Goal: Task Accomplishment & Management: Manage account settings

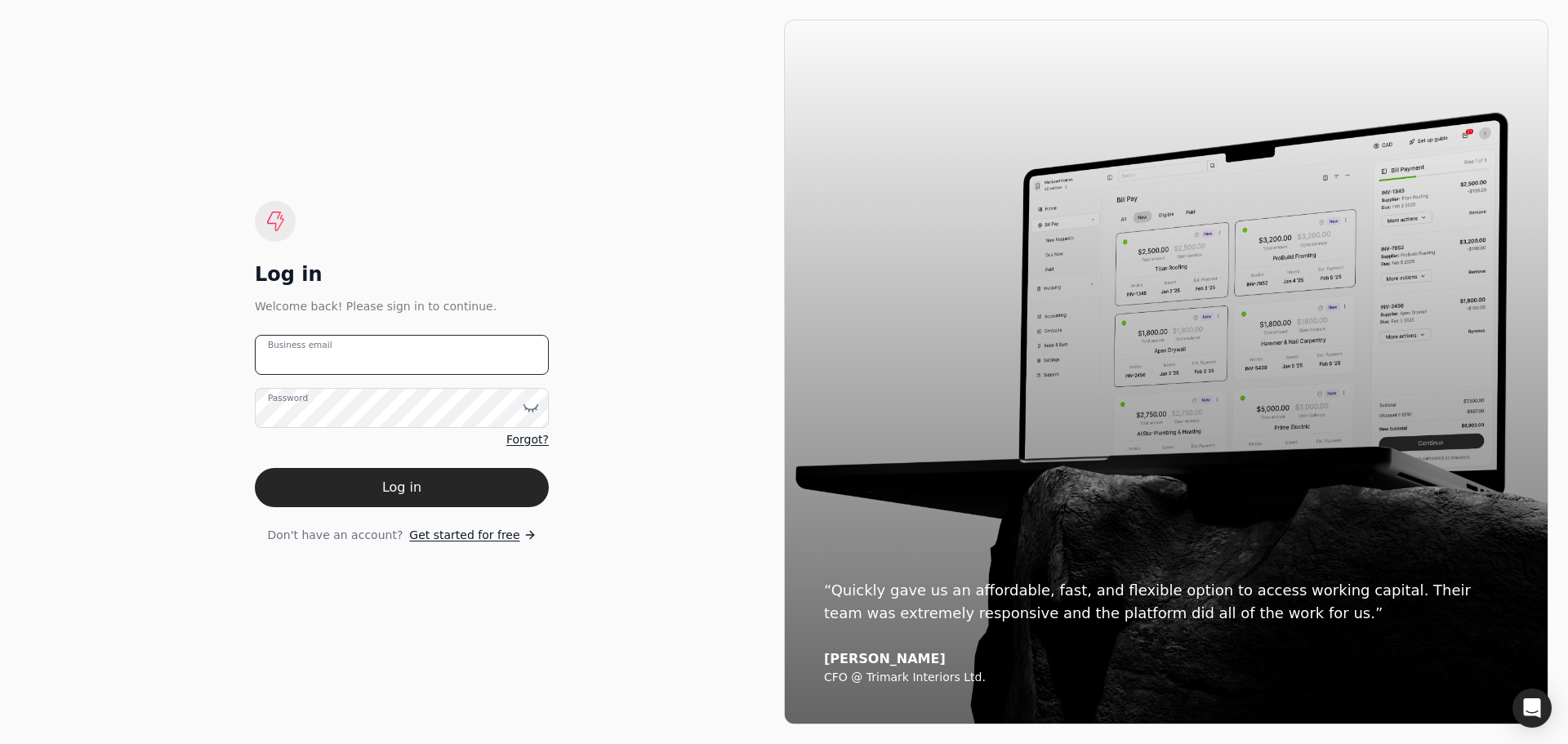
click at [402, 354] on email "Business email" at bounding box center [402, 354] width 294 height 40
type email "[EMAIL_ADDRESS][DOMAIN_NAME]"
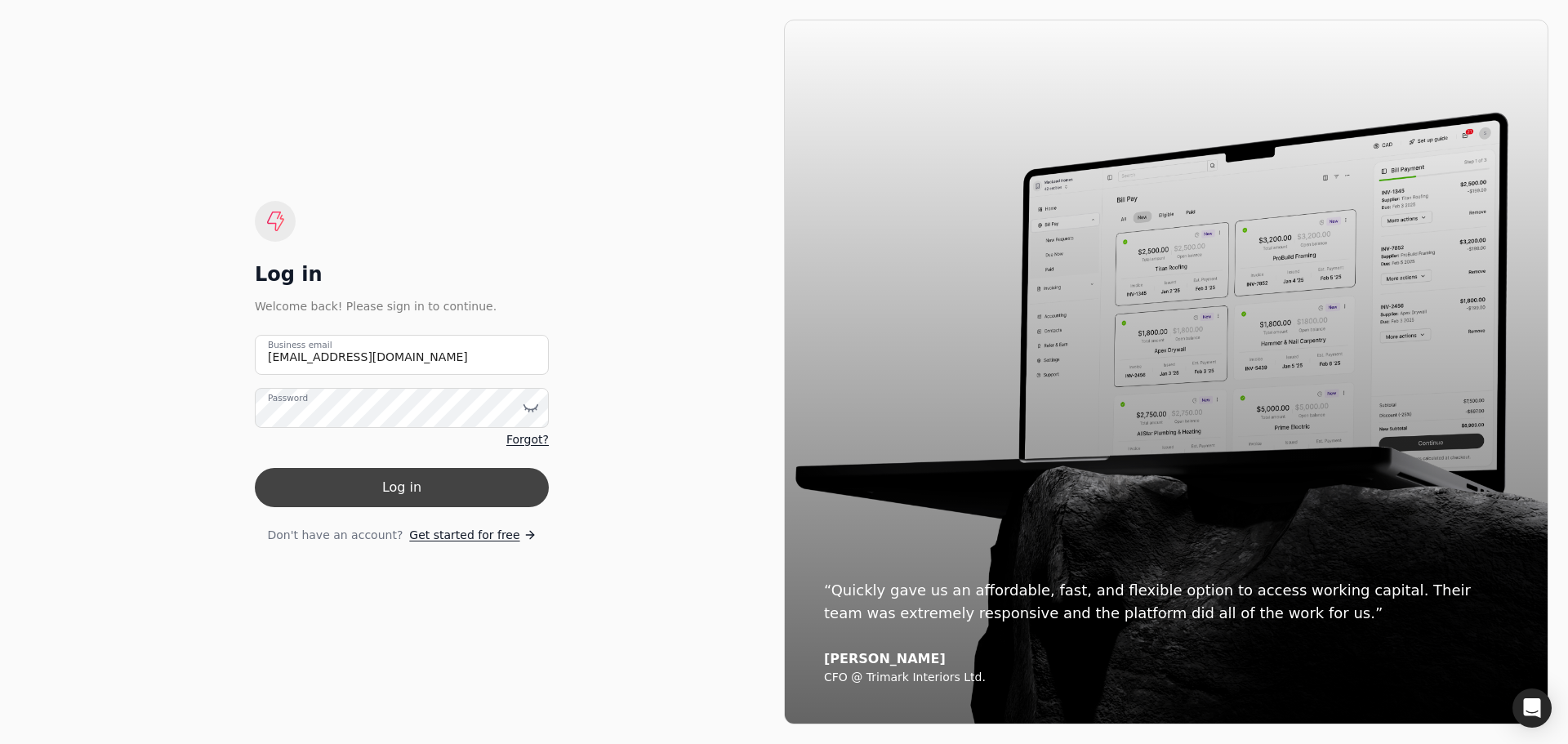
click at [379, 483] on button "Log in" at bounding box center [402, 488] width 294 height 39
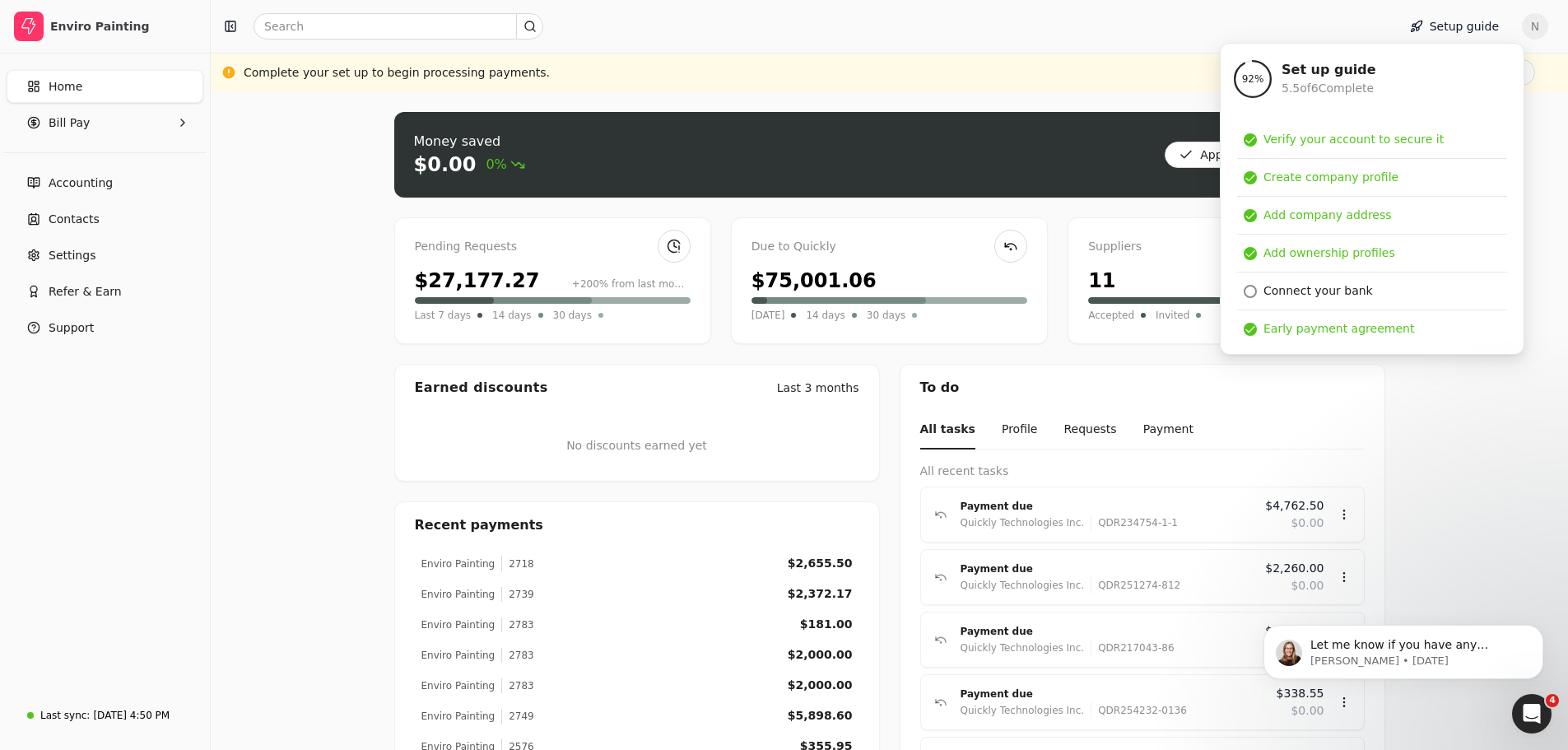
click at [948, 66] on div "Complete your set up to begin processing payments. Finish set up" at bounding box center [890, 73] width 1292 height 26
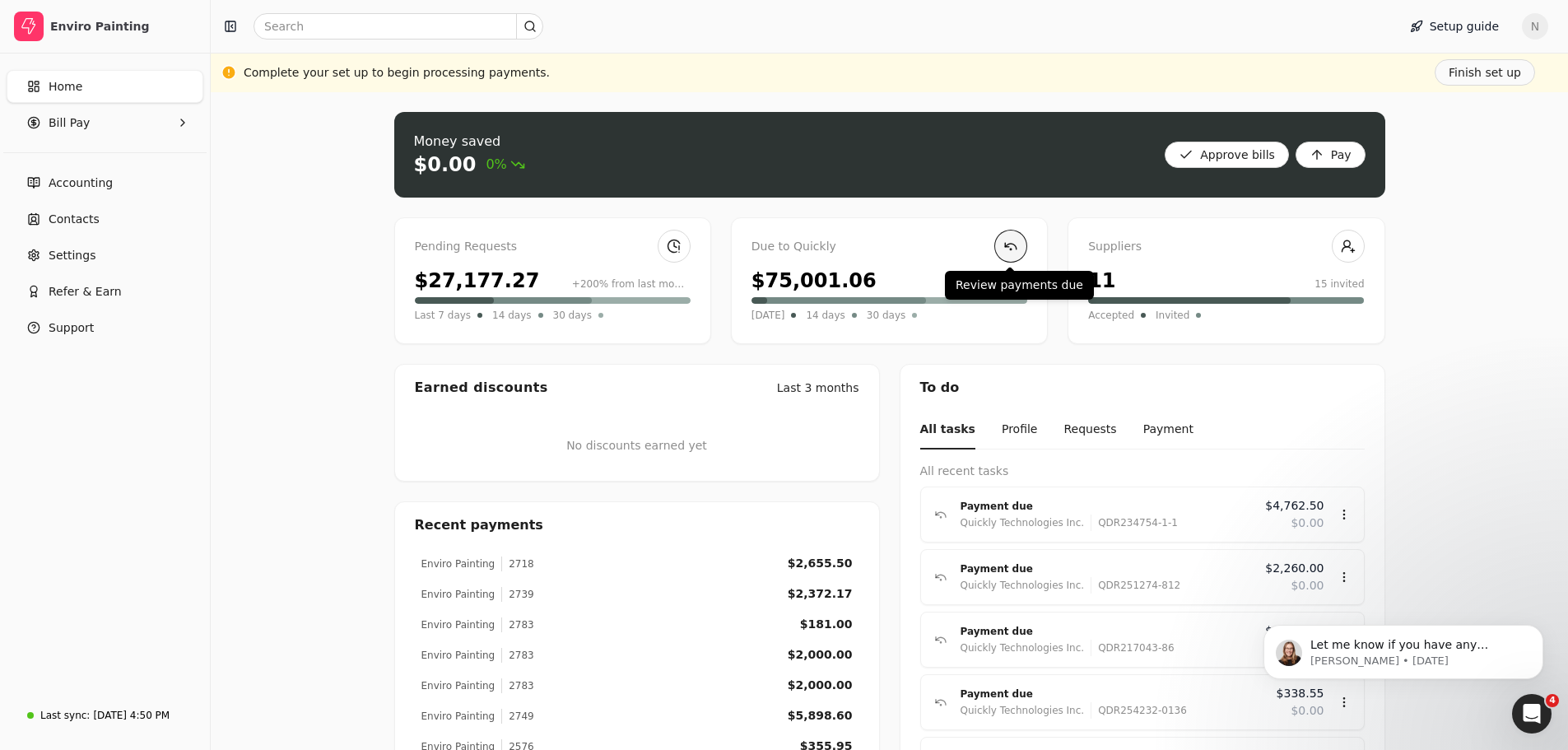
click at [1002, 251] on link at bounding box center [1010, 246] width 33 height 33
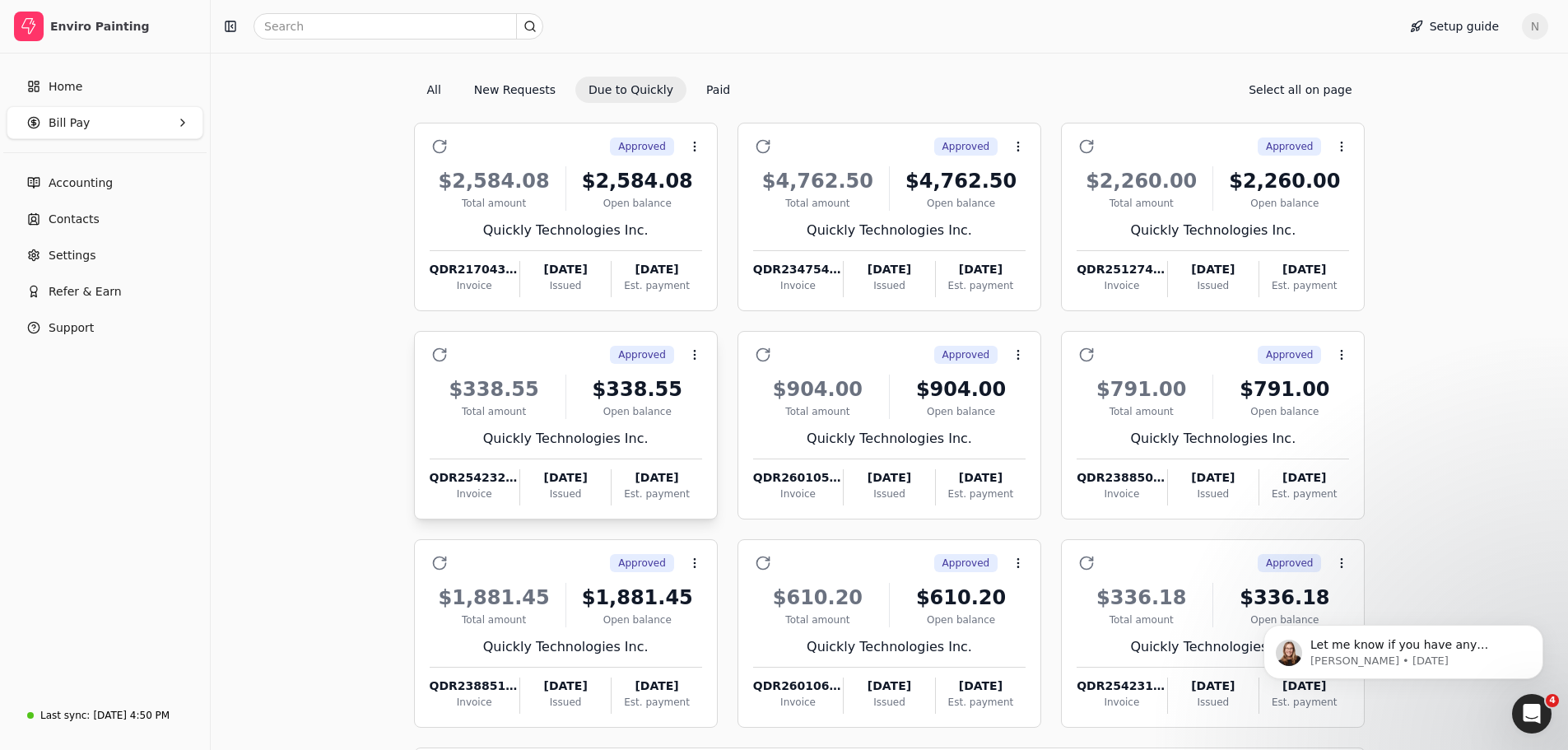
scroll to position [152, 0]
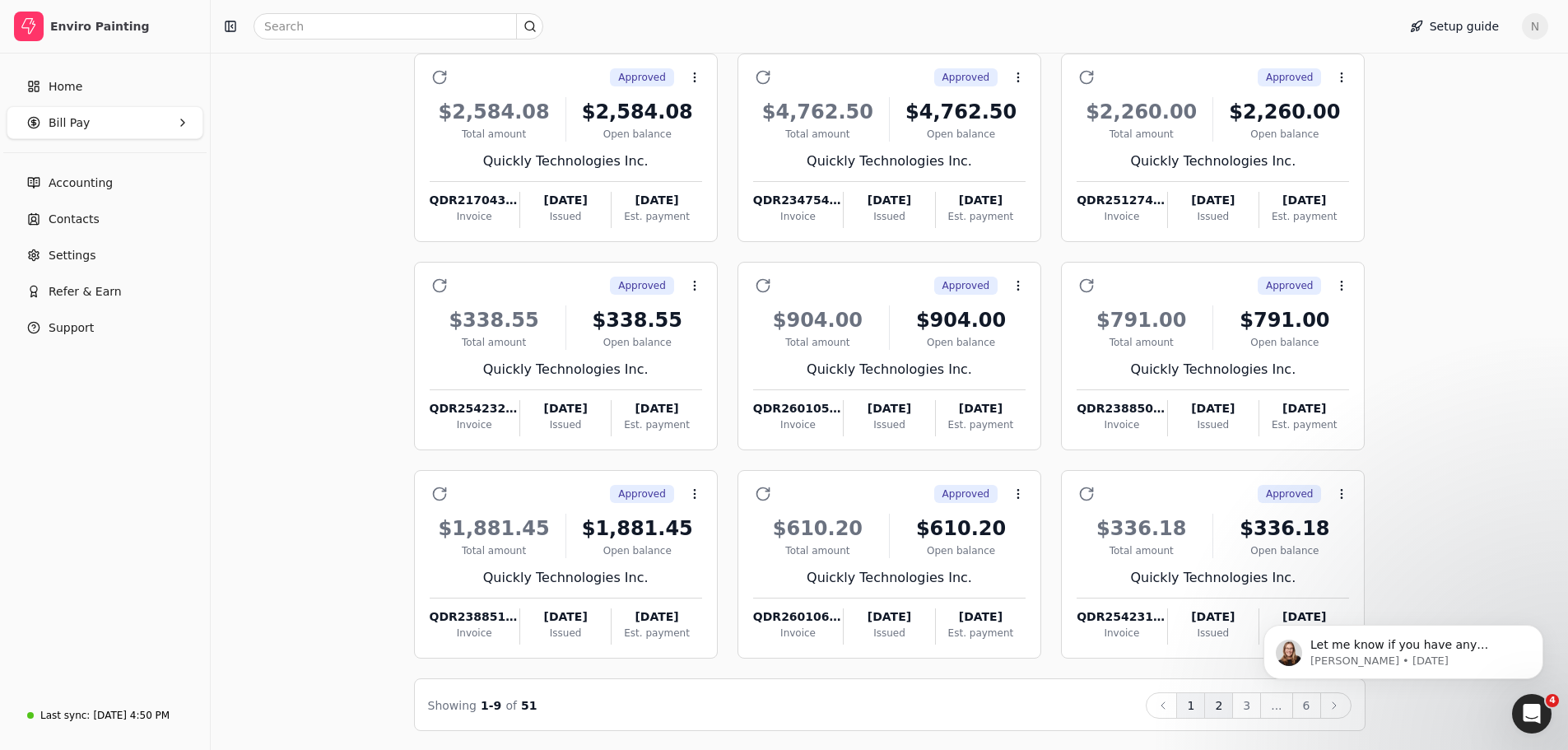
click at [1221, 705] on button "2" at bounding box center [1218, 706] width 29 height 26
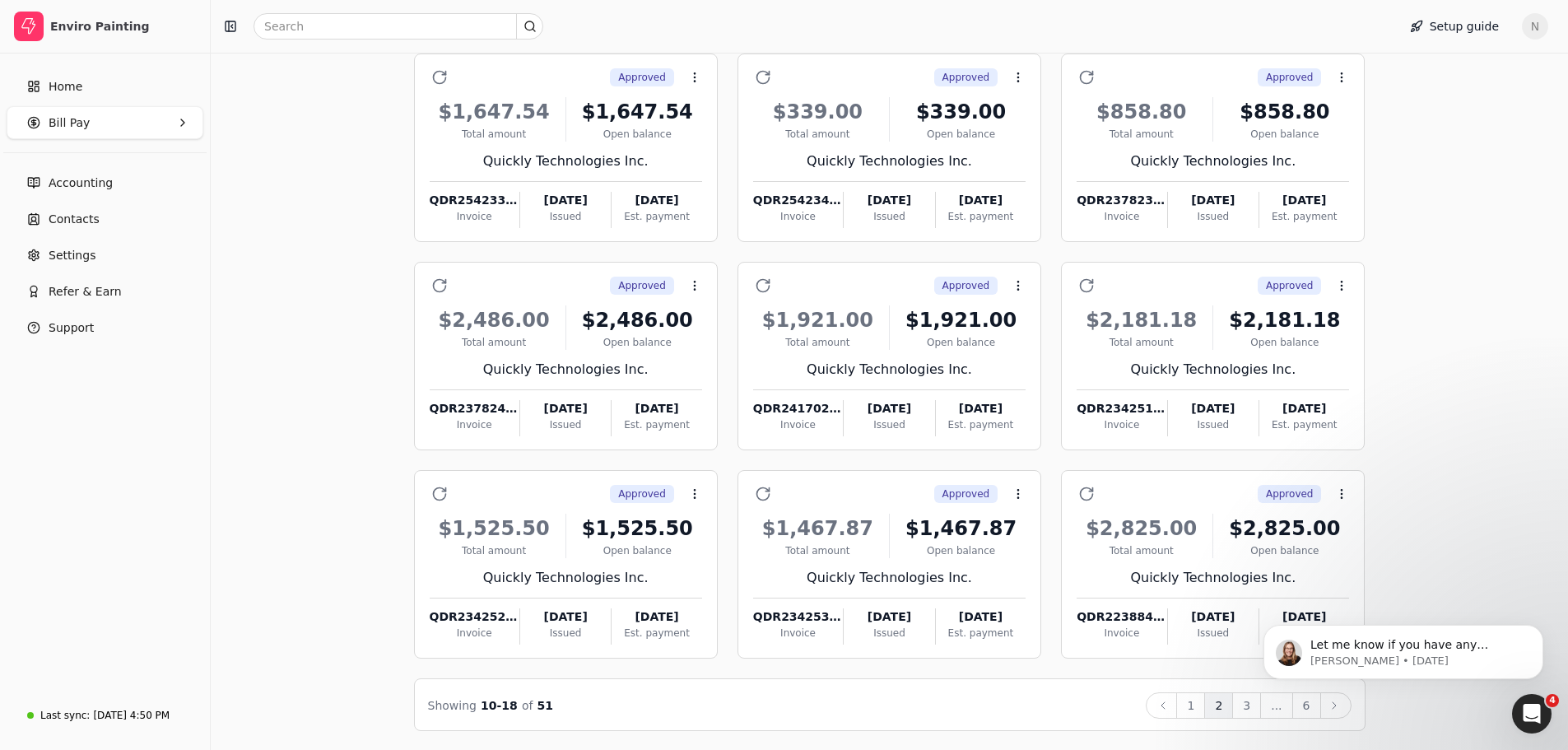
click at [1240, 705] on html "Let me know if you have any questions! [PERSON_NAME] • [DATE]" at bounding box center [1403, 647] width 329 height 115
click at [1239, 702] on html "Let me know if you have any questions! [PERSON_NAME] • [DATE]" at bounding box center [1403, 647] width 329 height 115
click at [1534, 635] on button "Dismiss notification" at bounding box center [1538, 629] width 22 height 22
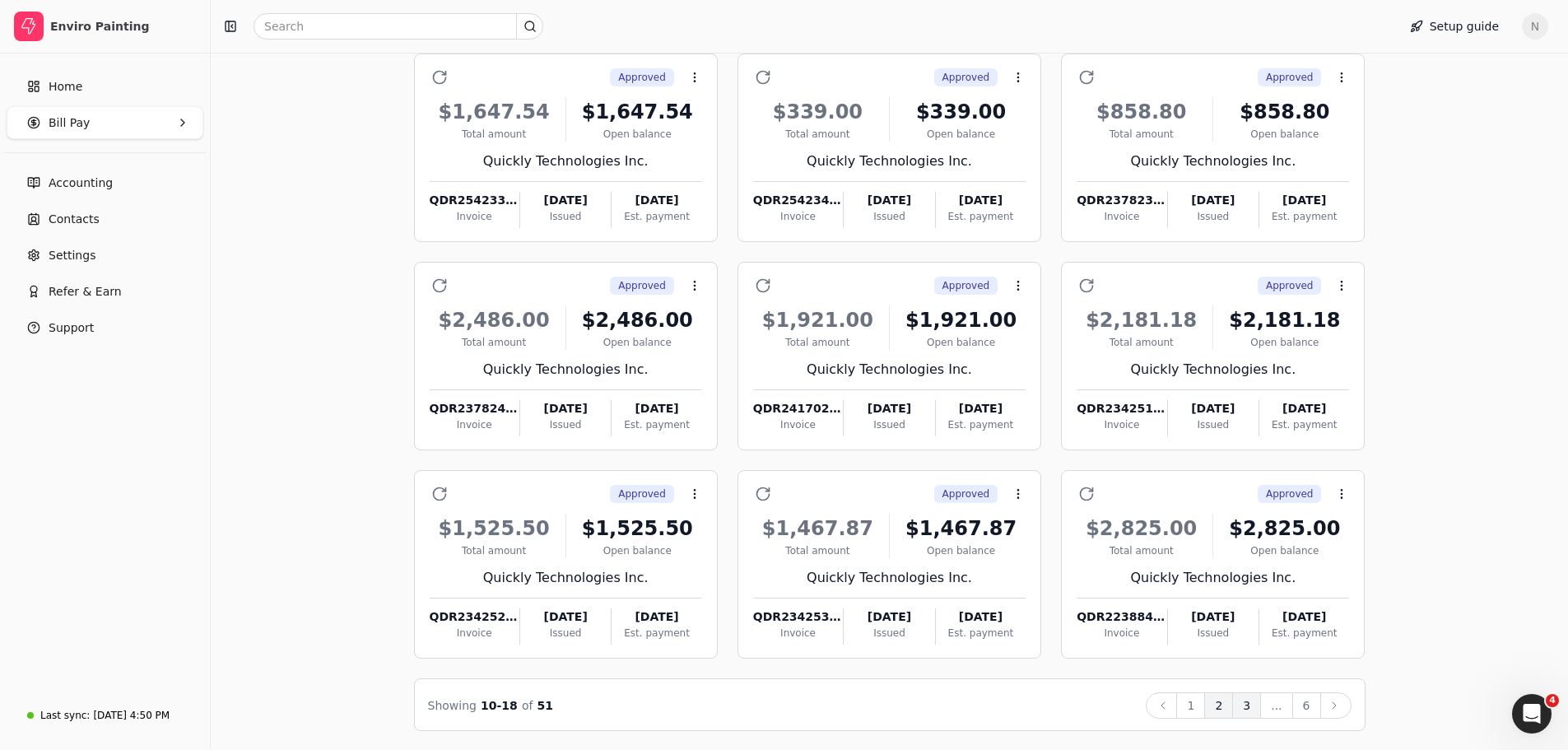
click at [1241, 706] on button "3" at bounding box center [1247, 706] width 29 height 26
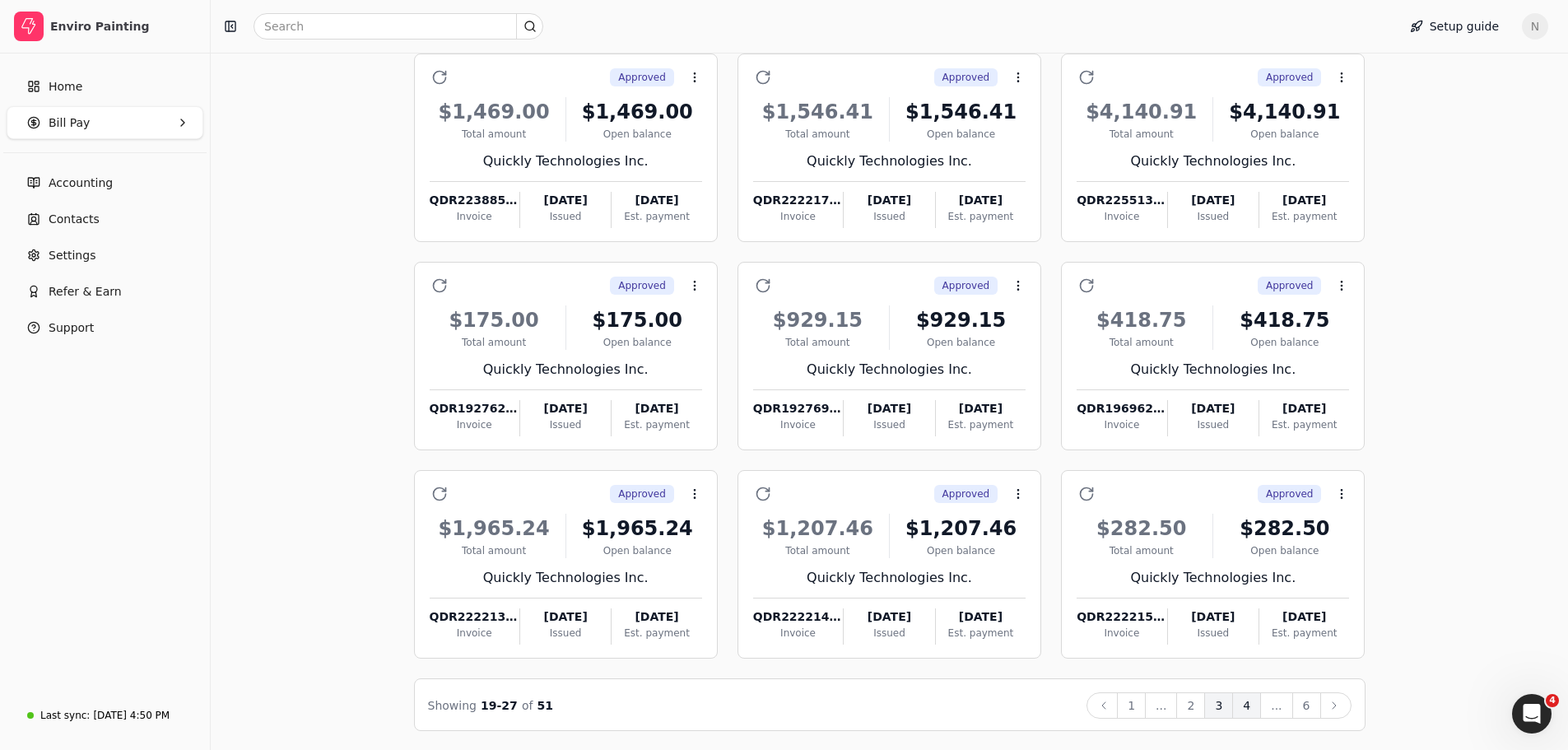
click at [1248, 708] on button "4" at bounding box center [1247, 706] width 29 height 26
click at [1252, 705] on button "5" at bounding box center [1247, 706] width 29 height 26
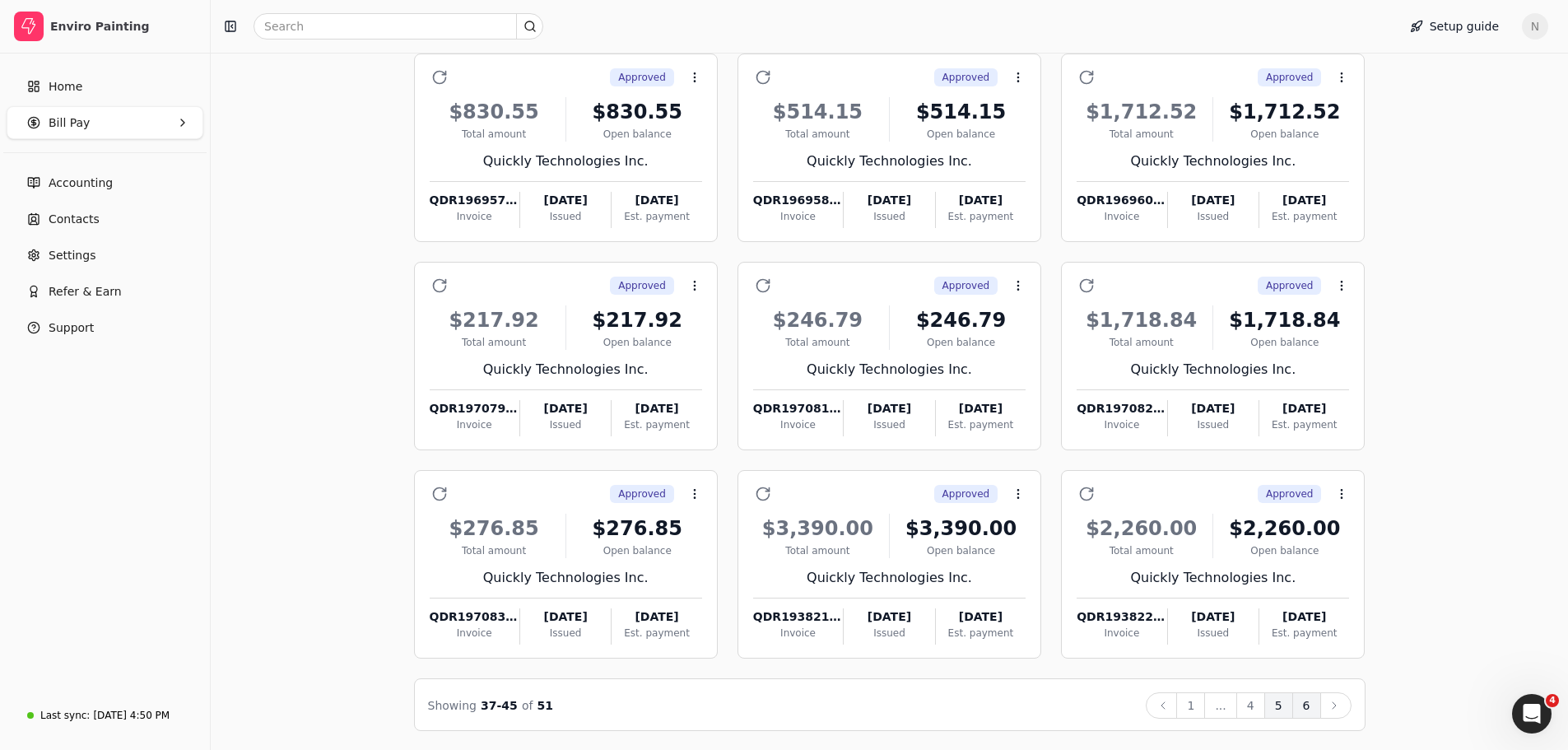
click at [1304, 707] on button "6" at bounding box center [1306, 706] width 29 height 26
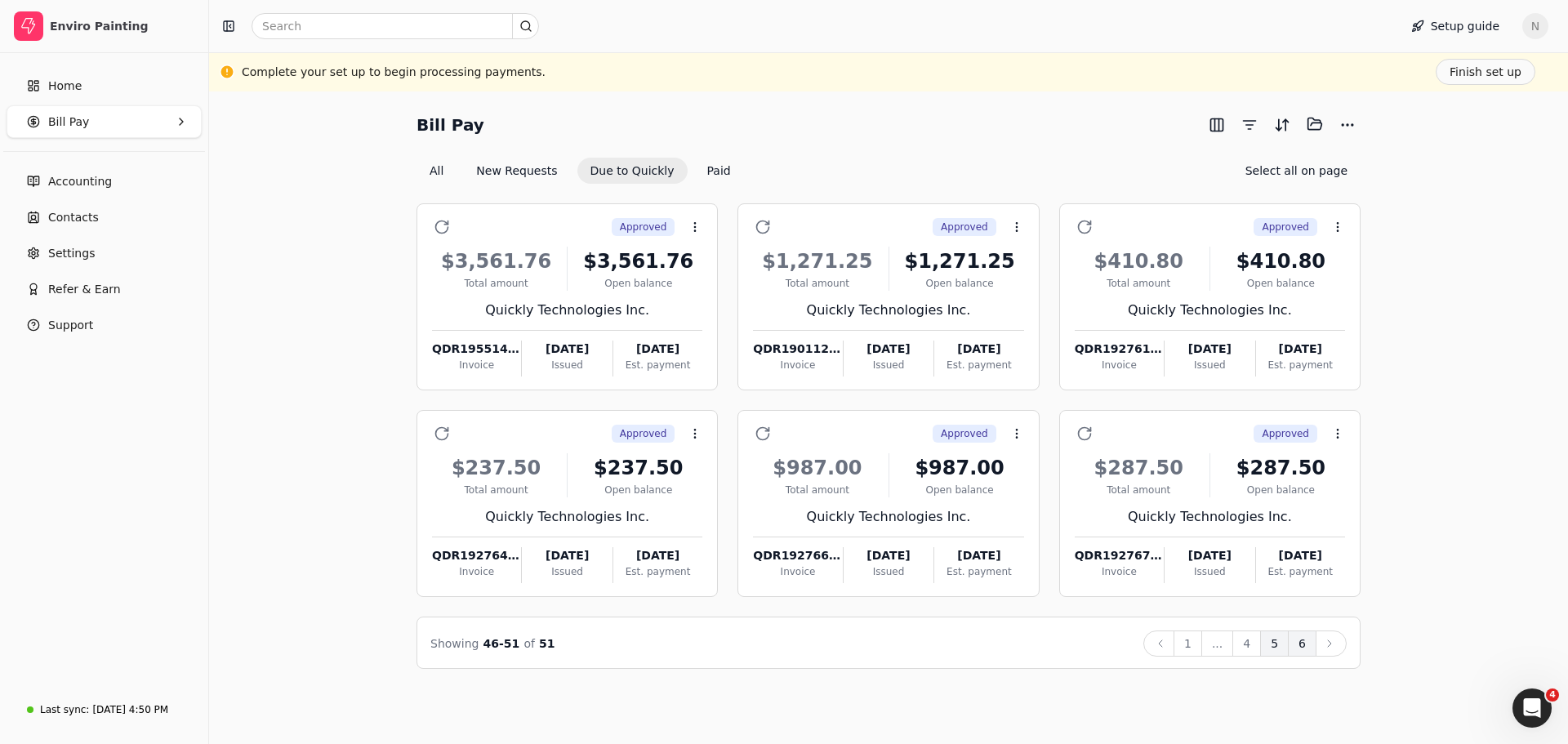
click at [1275, 645] on button "5" at bounding box center [1274, 643] width 29 height 26
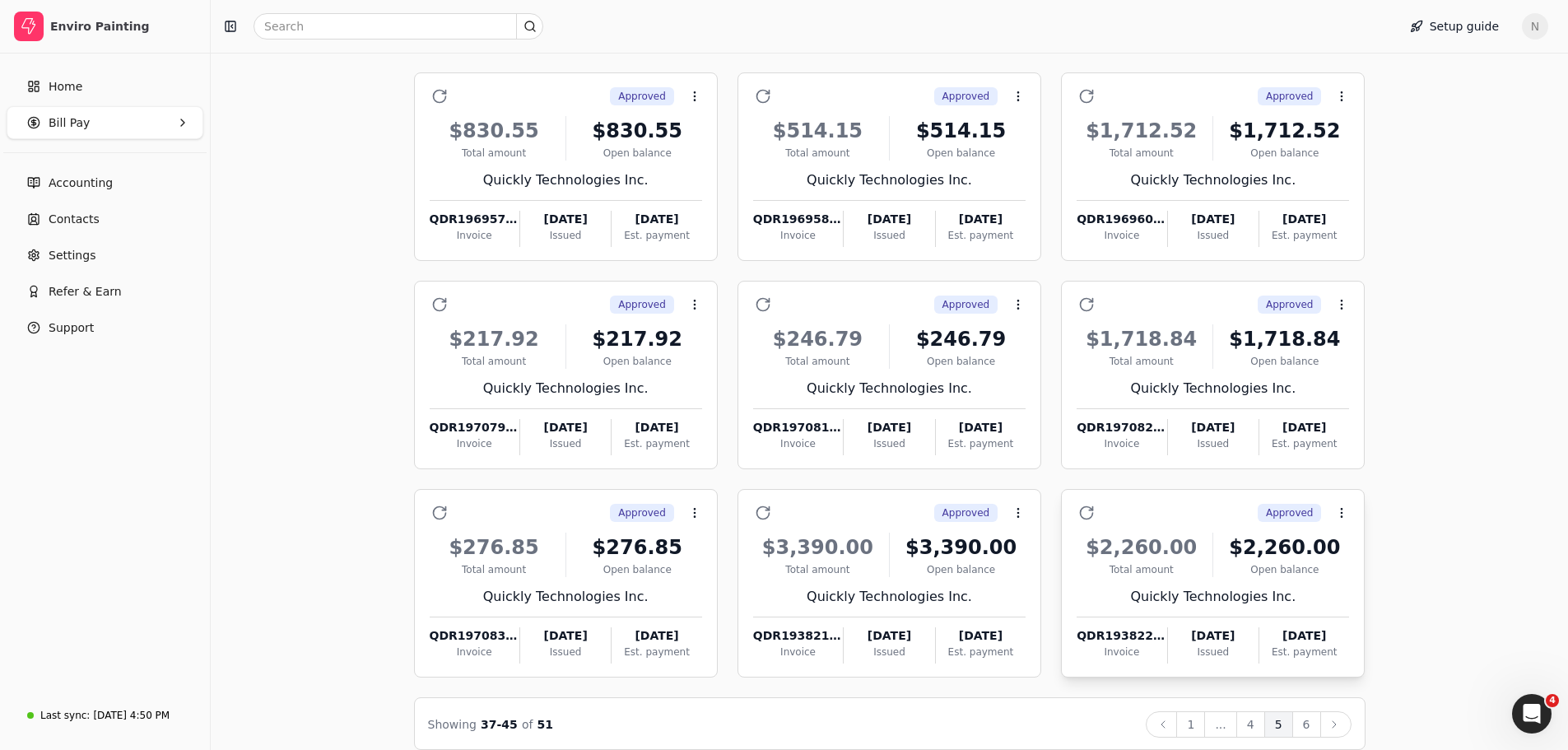
scroll to position [152, 0]
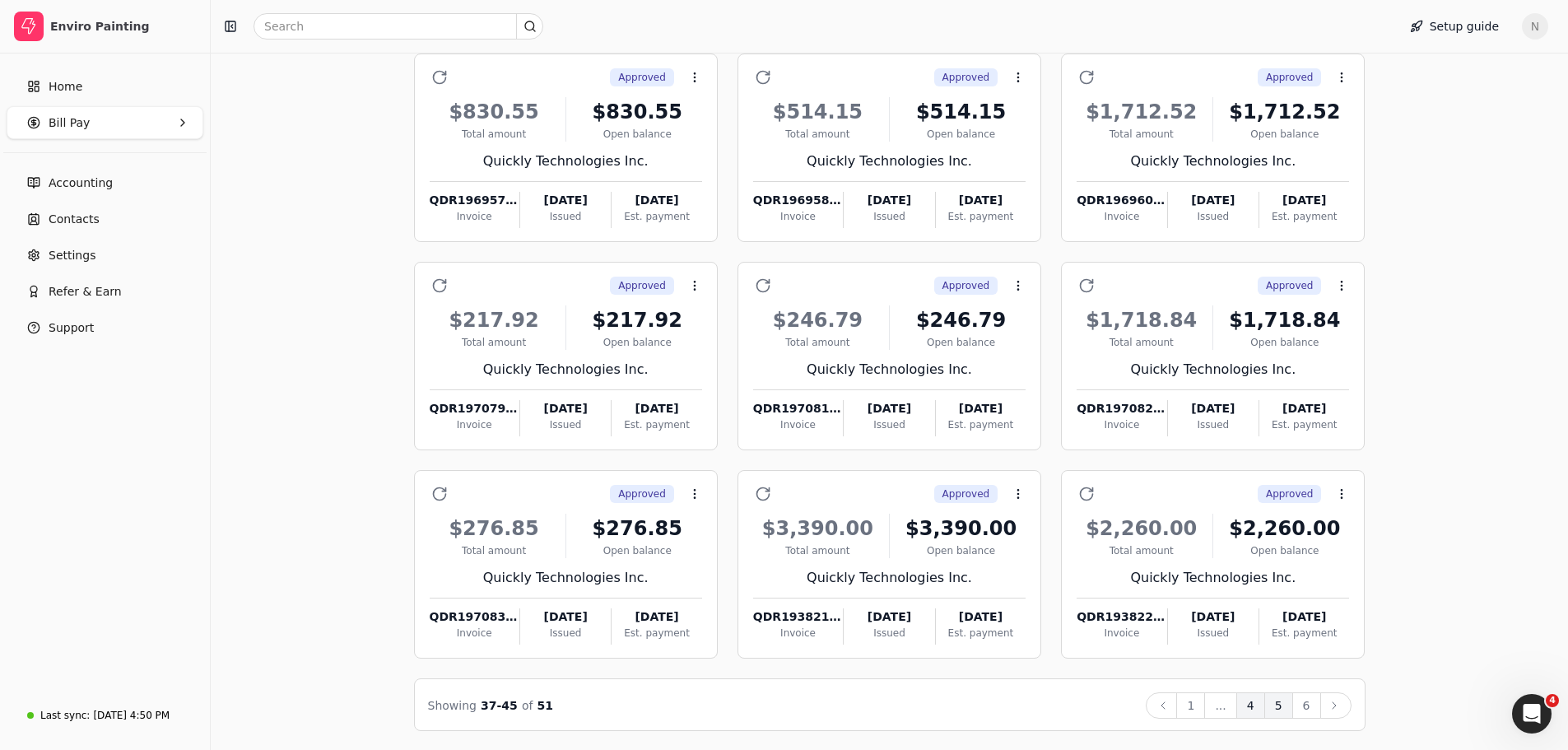
click at [1255, 709] on button "4" at bounding box center [1250, 706] width 29 height 26
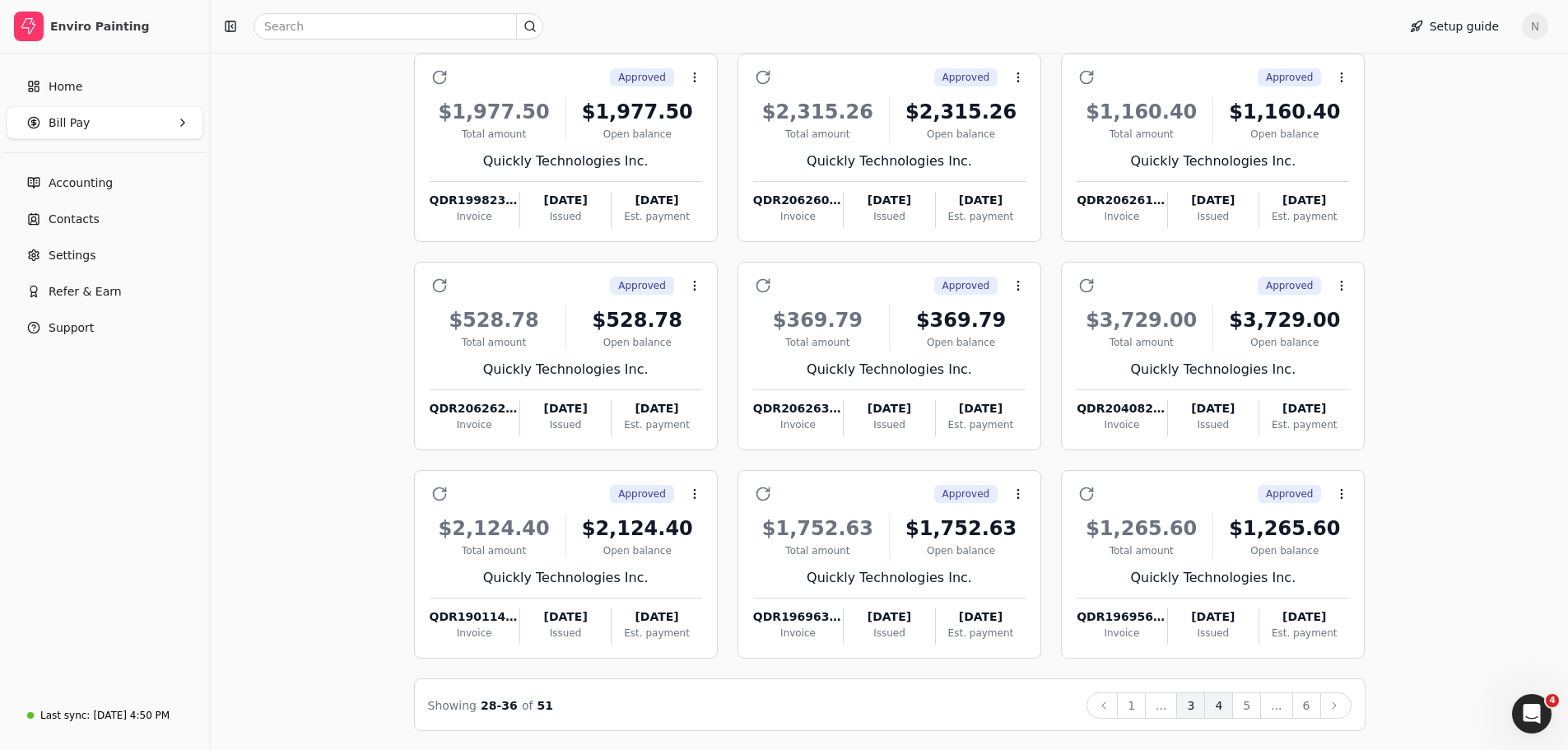
click at [1199, 703] on button "3" at bounding box center [1190, 706] width 29 height 26
click at [1201, 706] on button "2" at bounding box center [1190, 706] width 29 height 26
click at [1199, 705] on button "1" at bounding box center [1190, 706] width 29 height 26
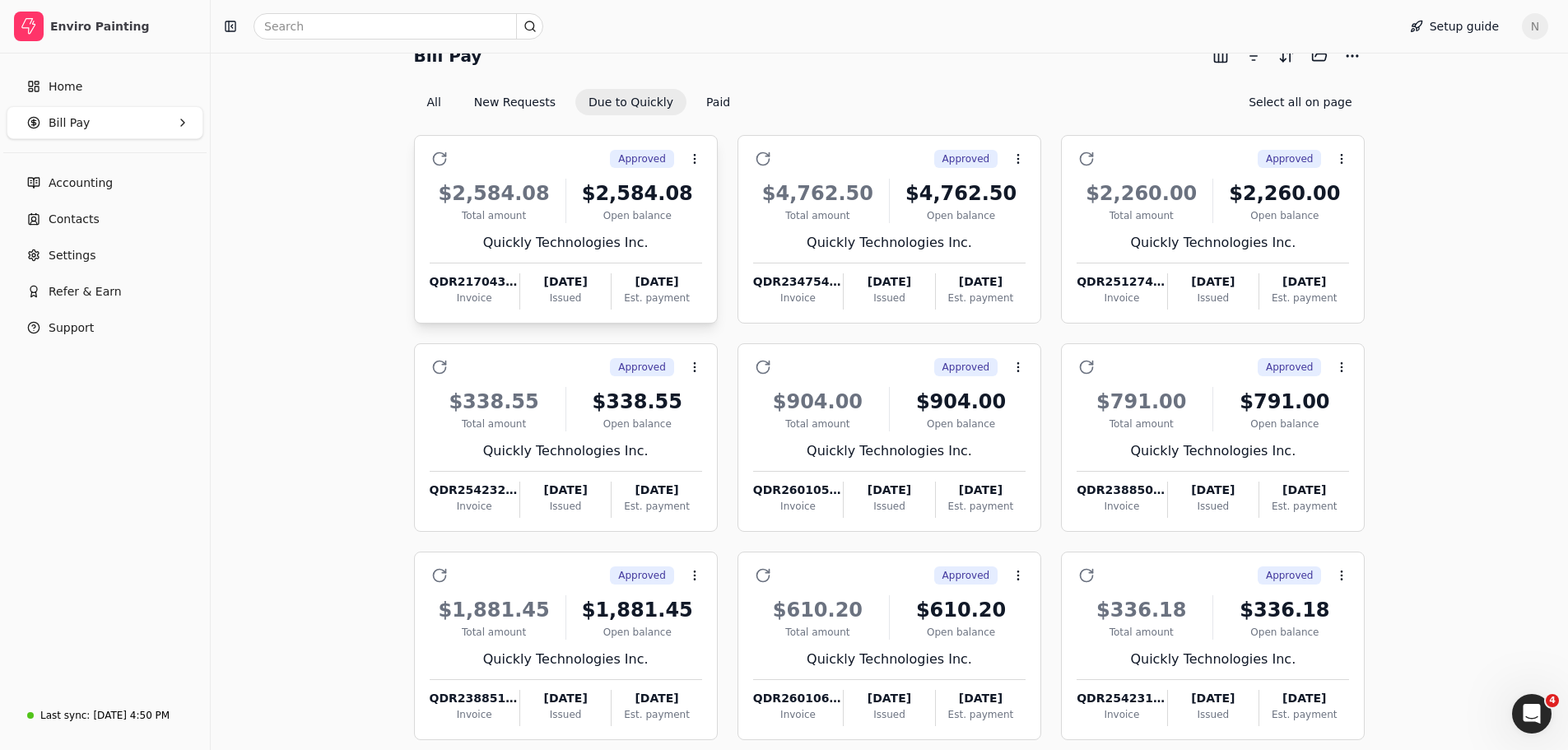
scroll to position [0, 0]
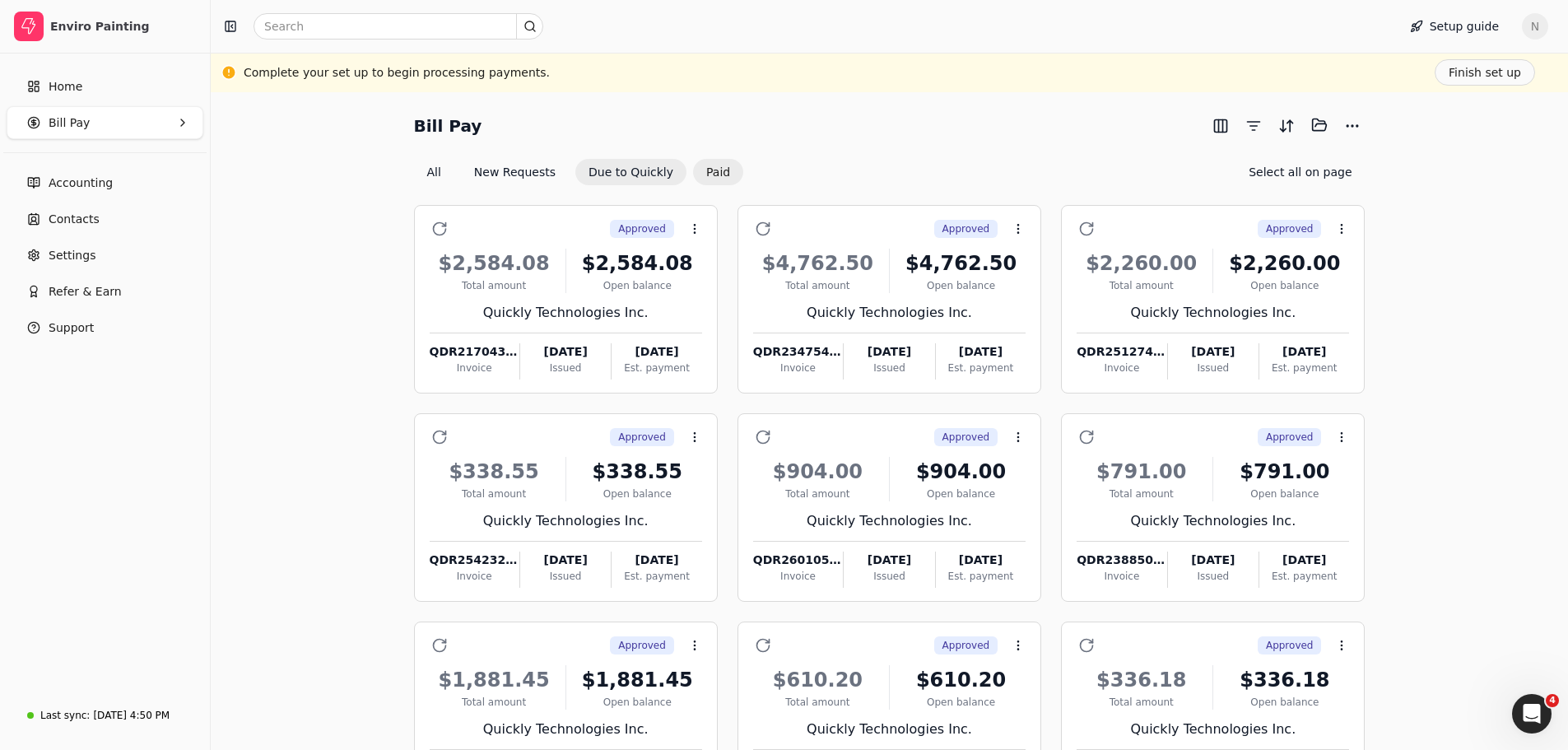
click at [708, 174] on button "Paid" at bounding box center [717, 172] width 50 height 26
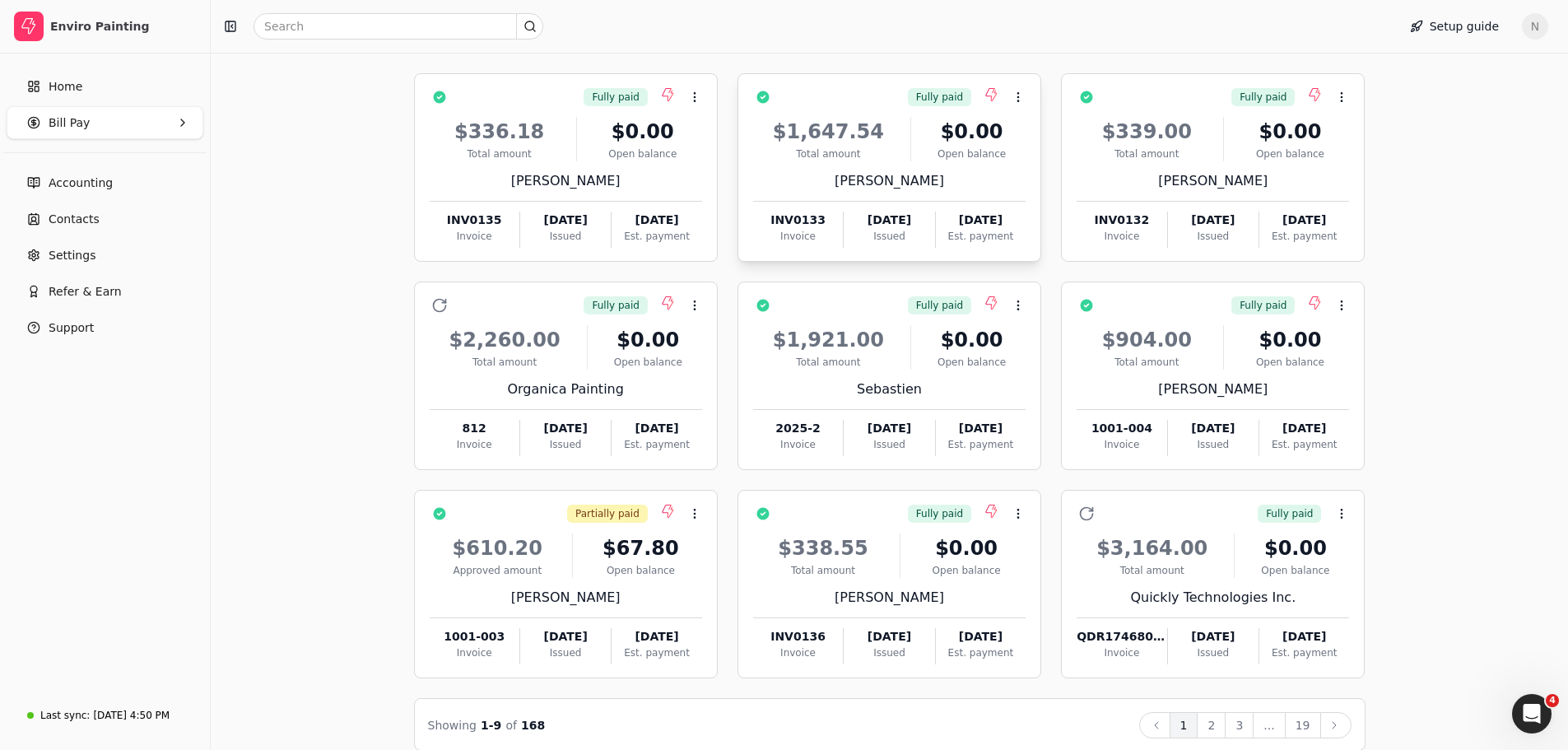
scroll to position [152, 0]
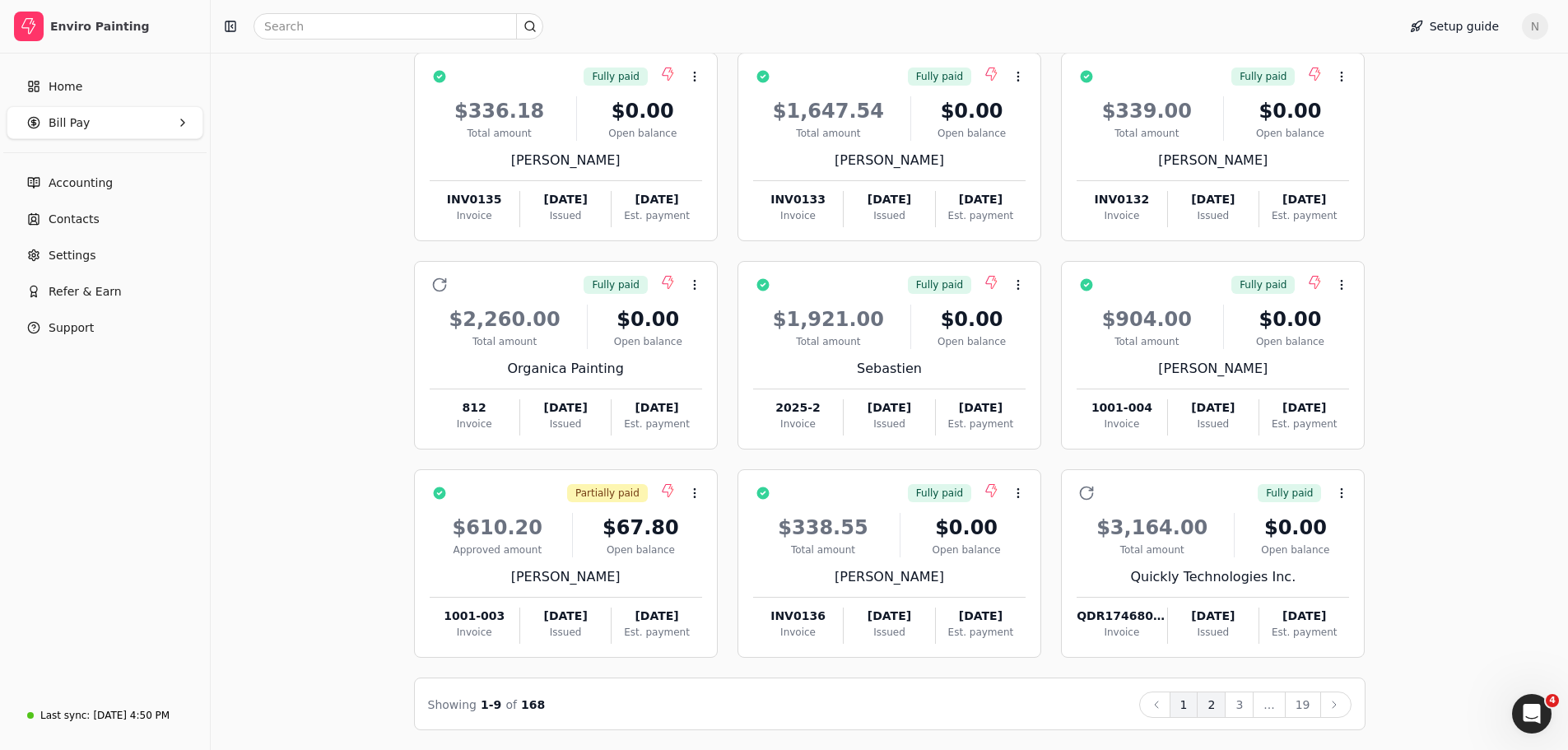
click at [1218, 706] on button "2" at bounding box center [1211, 705] width 29 height 26
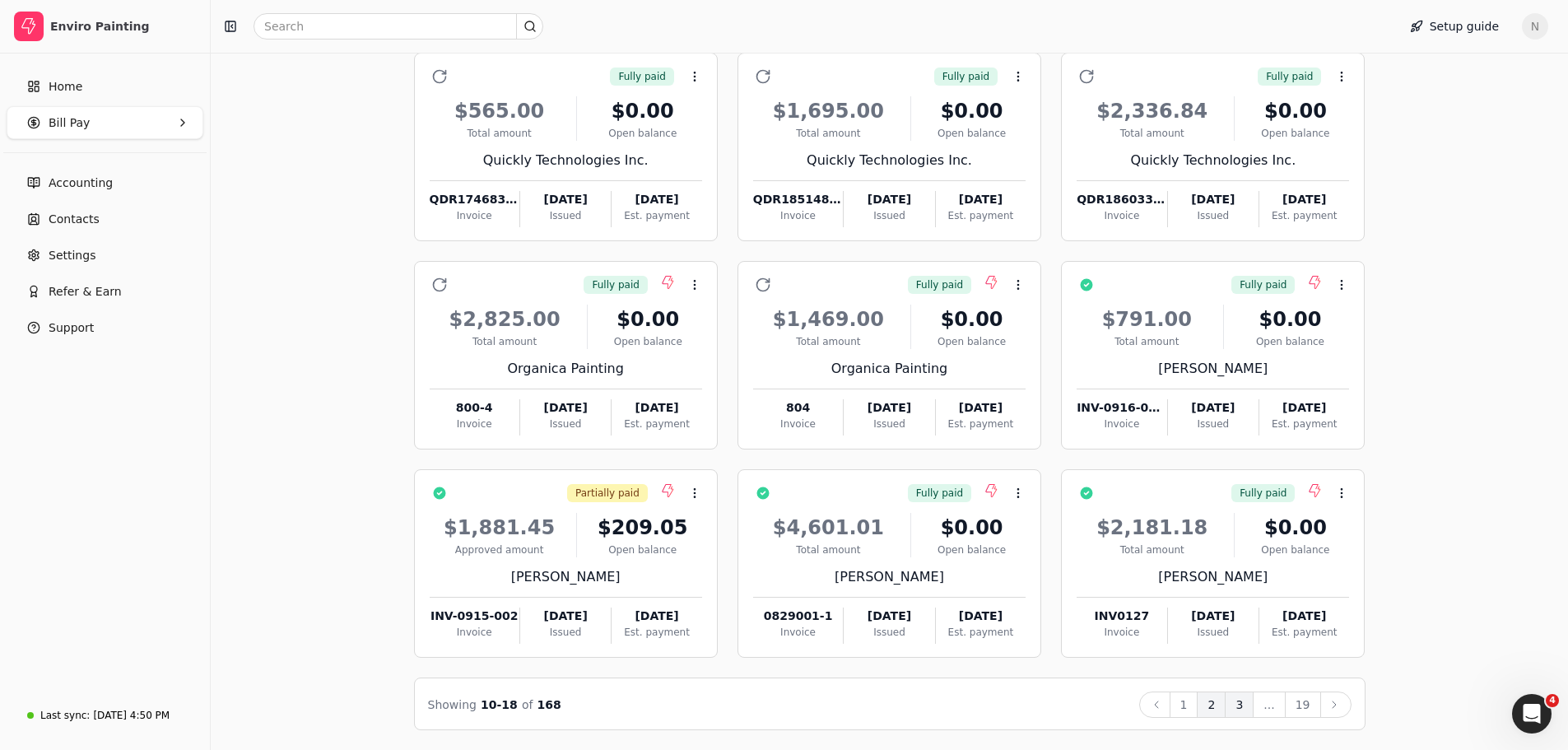
click at [1244, 709] on button "3" at bounding box center [1239, 705] width 29 height 26
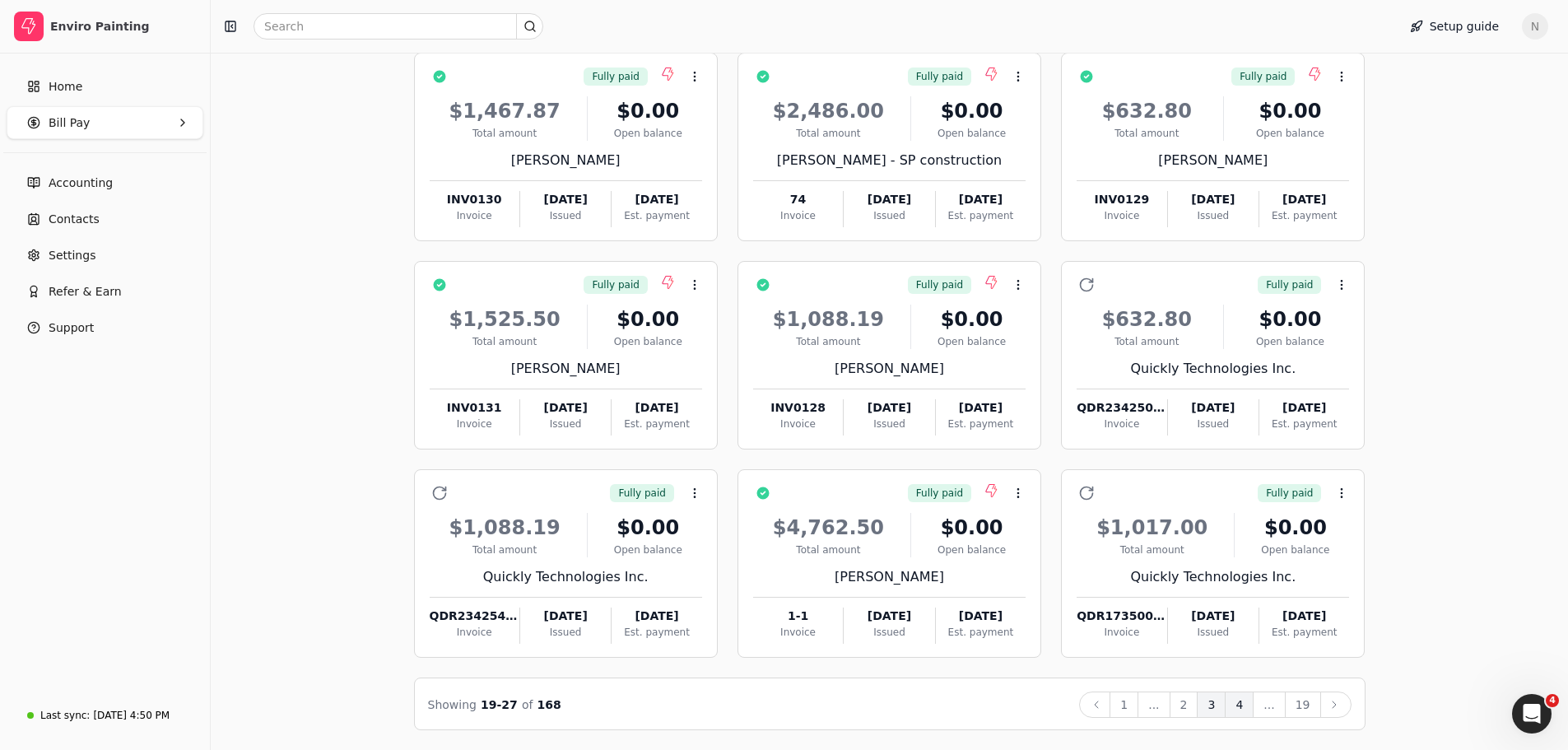
click at [1248, 714] on button "4" at bounding box center [1239, 705] width 29 height 26
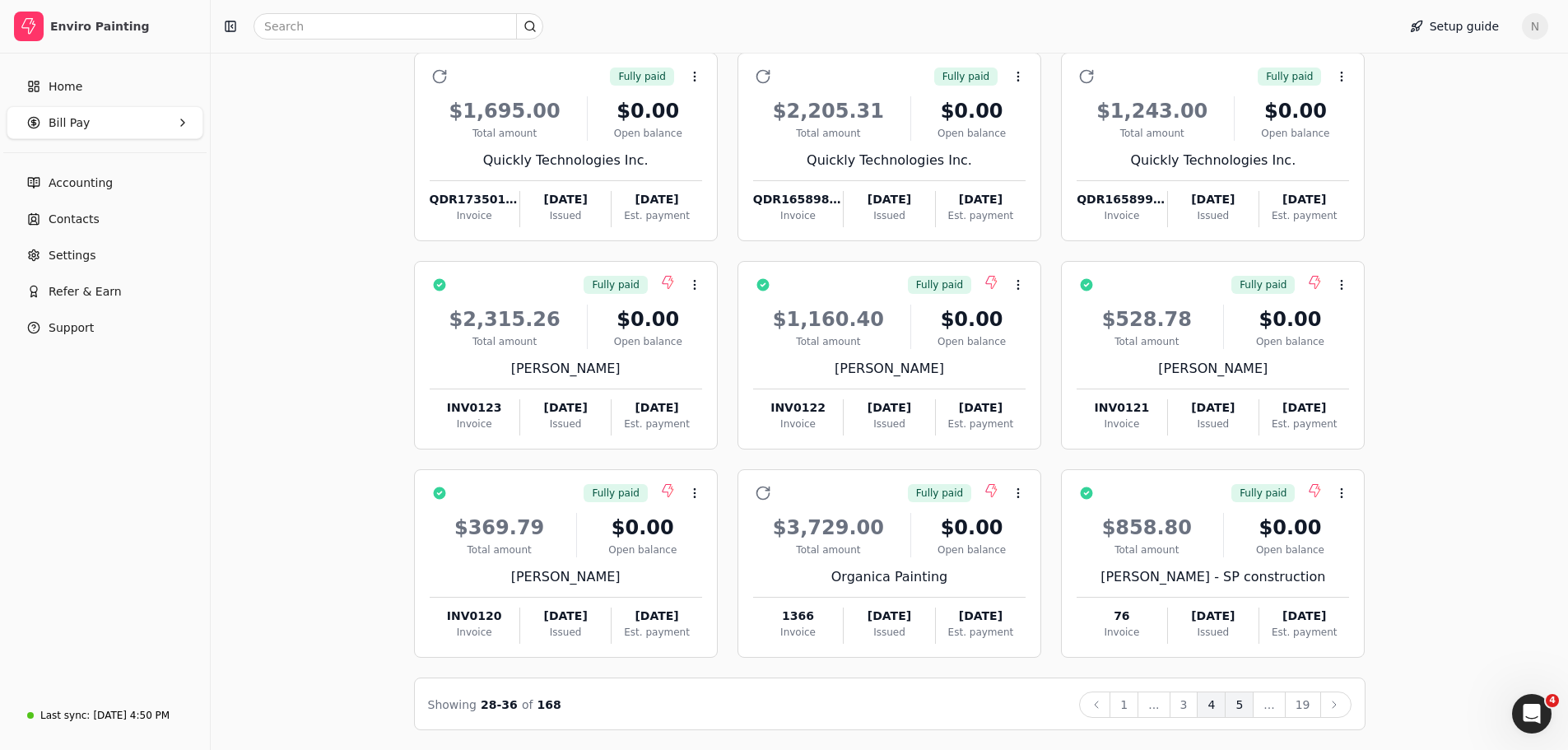
click at [1244, 709] on button "5" at bounding box center [1239, 705] width 29 height 26
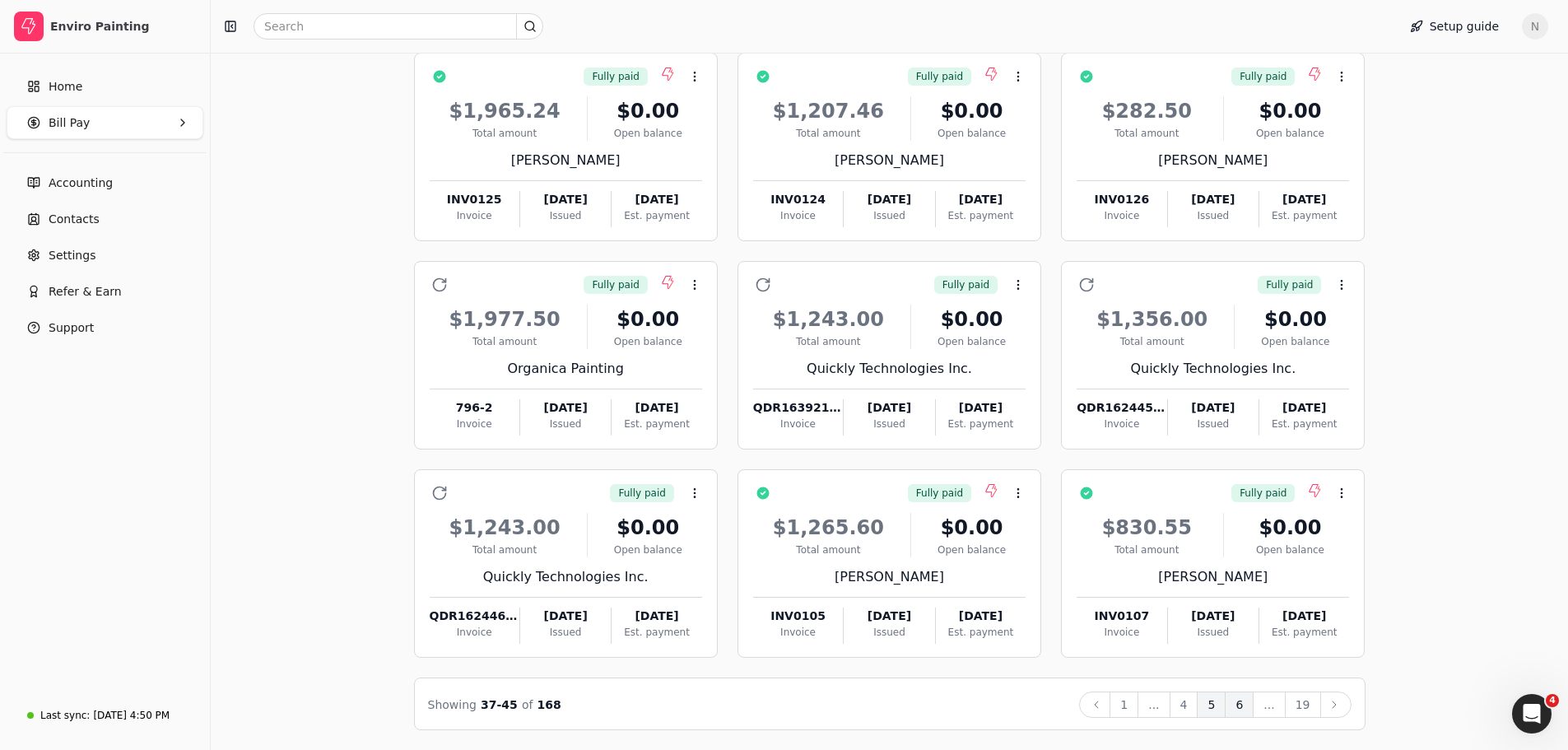
click at [1242, 712] on button "6" at bounding box center [1239, 705] width 29 height 26
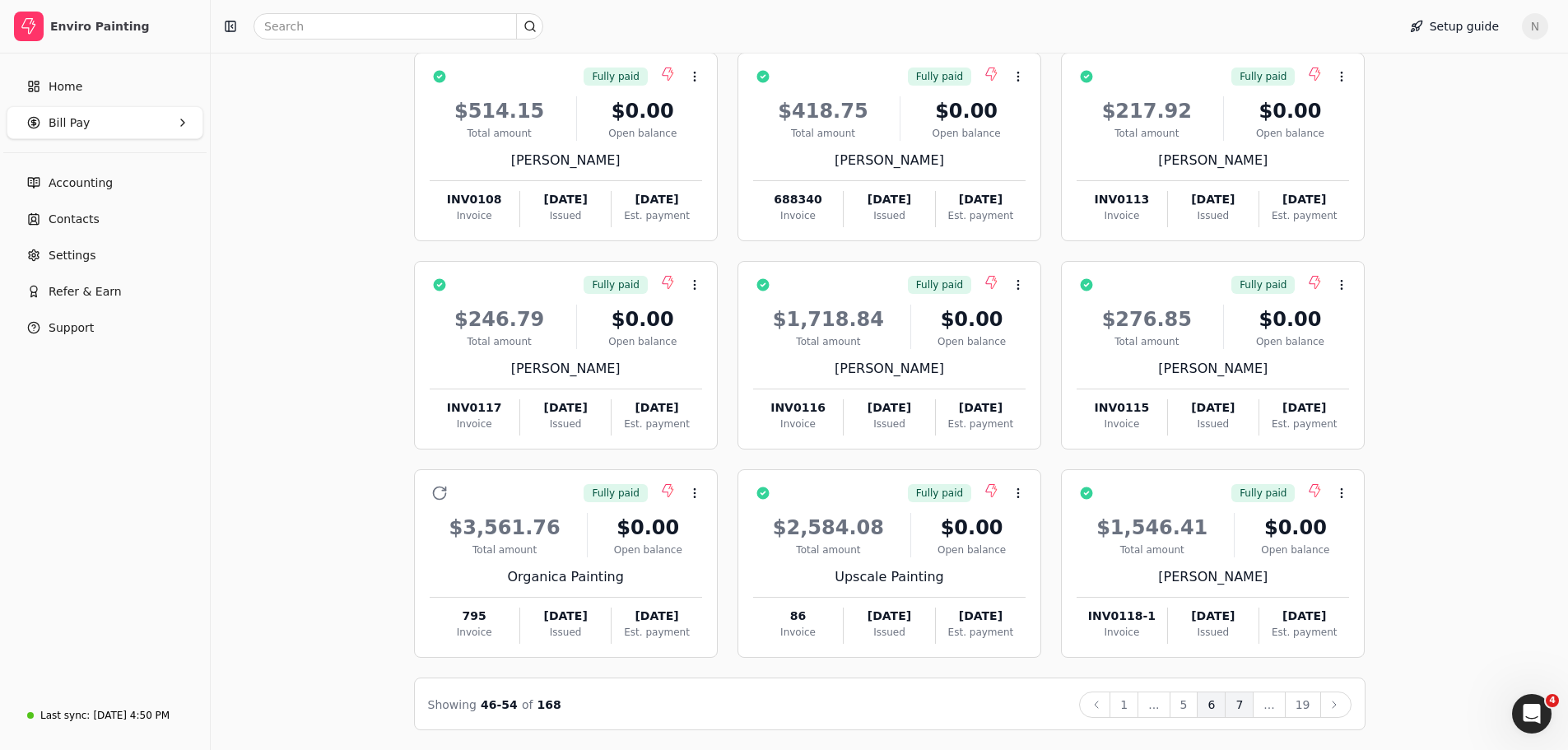
click at [1239, 704] on button "7" at bounding box center [1239, 705] width 29 height 26
click at [1239, 701] on button "8" at bounding box center [1239, 705] width 29 height 26
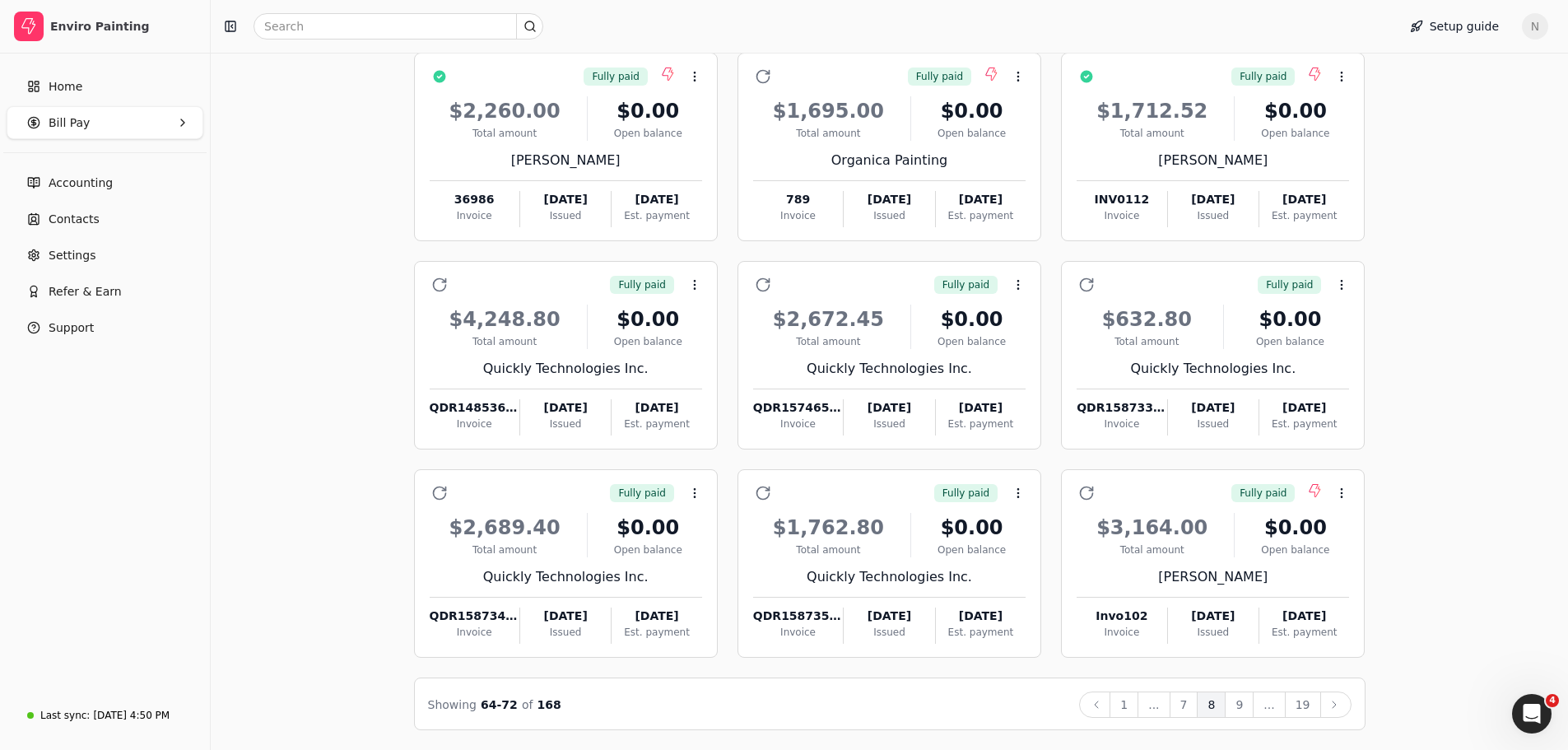
click at [77, 121] on span "Bill Pay" at bounding box center [70, 122] width 41 height 17
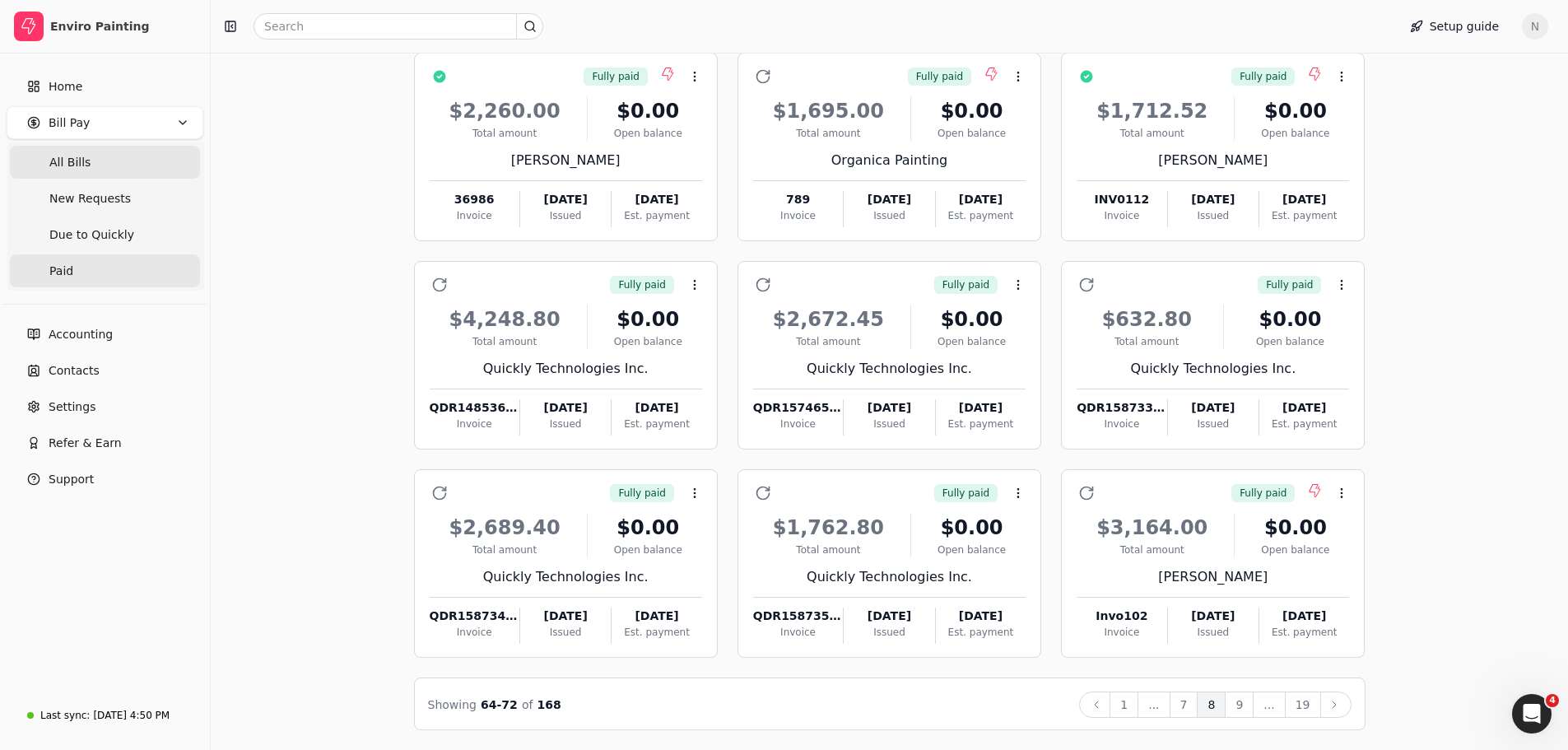
click at [84, 165] on span "All Bills" at bounding box center [70, 162] width 41 height 17
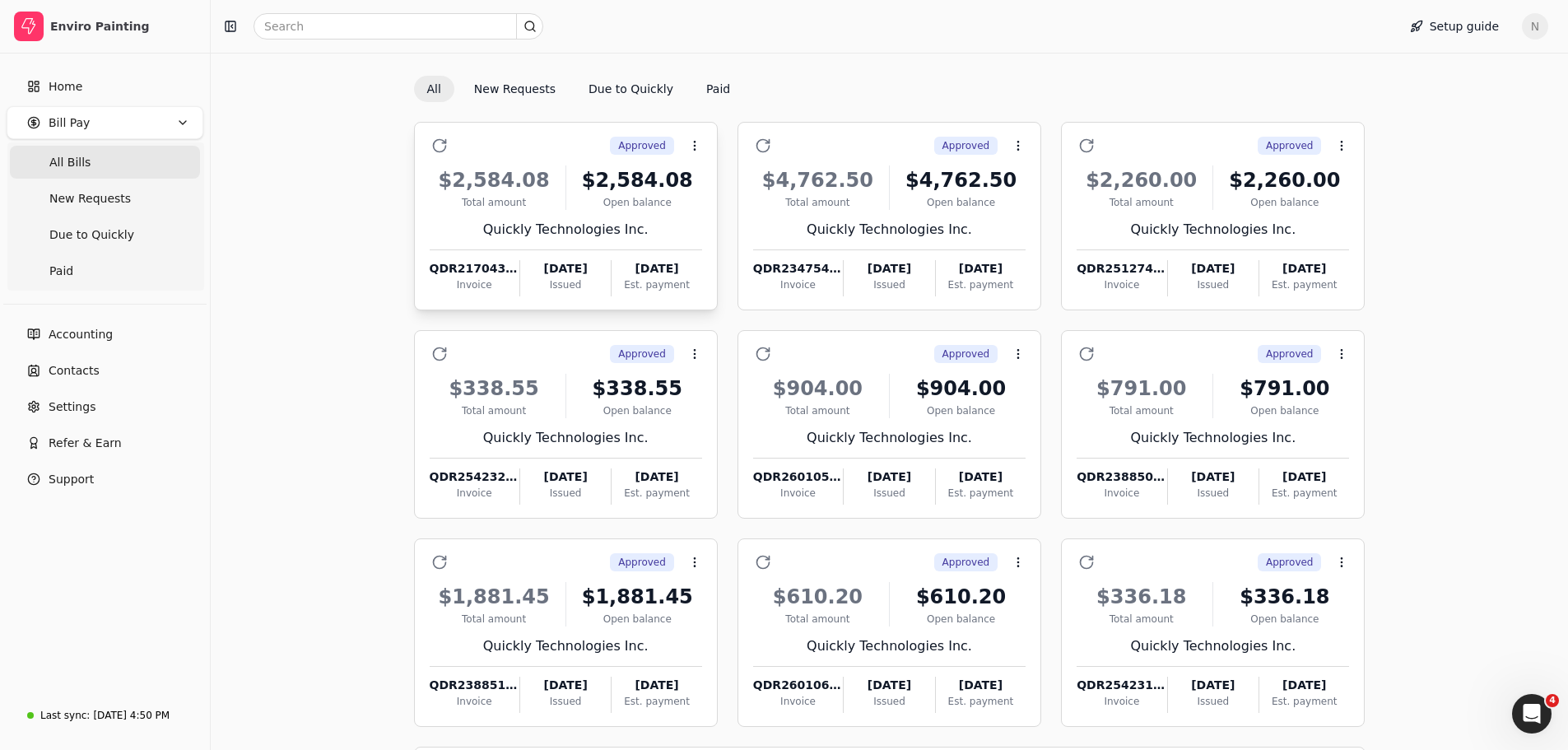
scroll to position [152, 0]
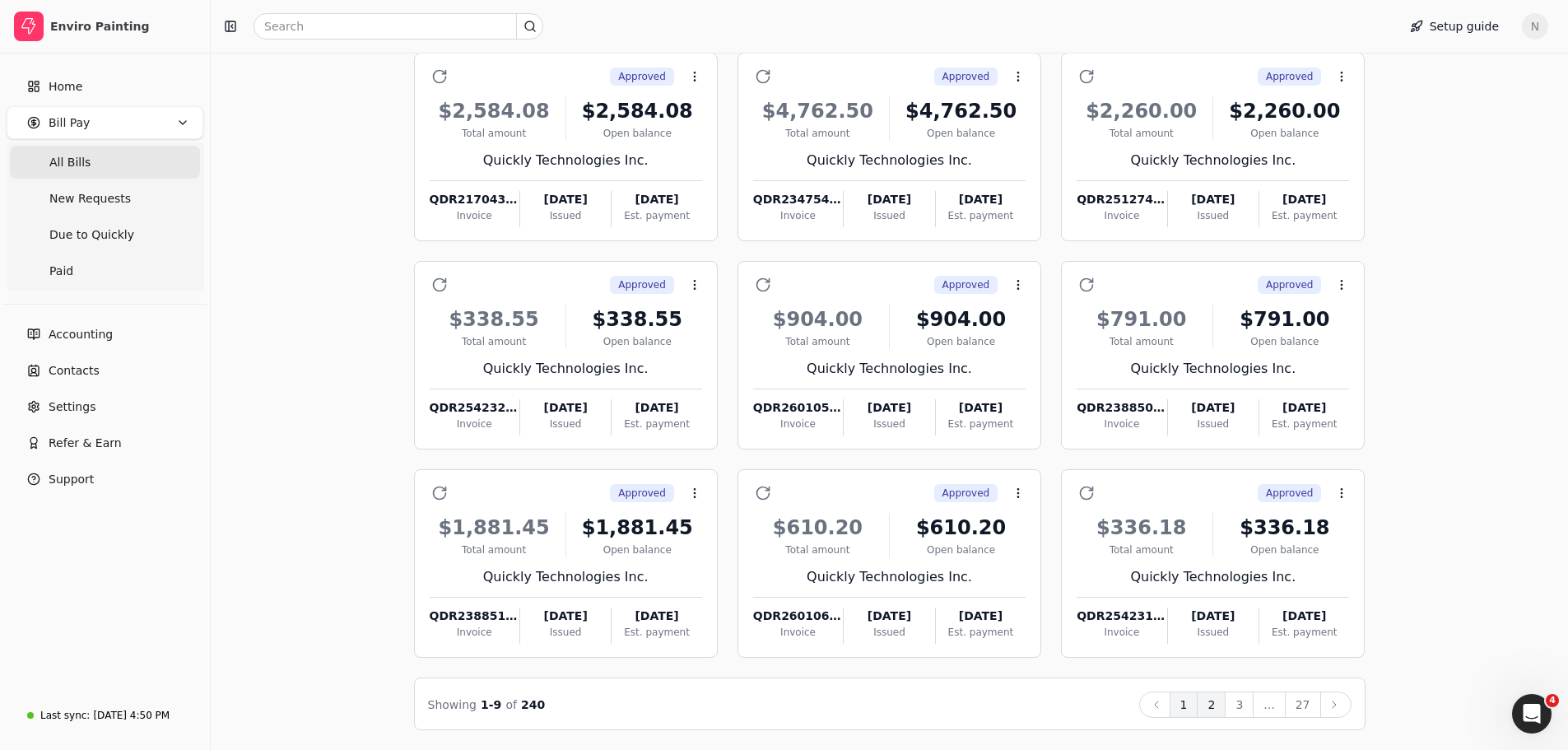
click at [1225, 709] on button "2" at bounding box center [1211, 705] width 29 height 26
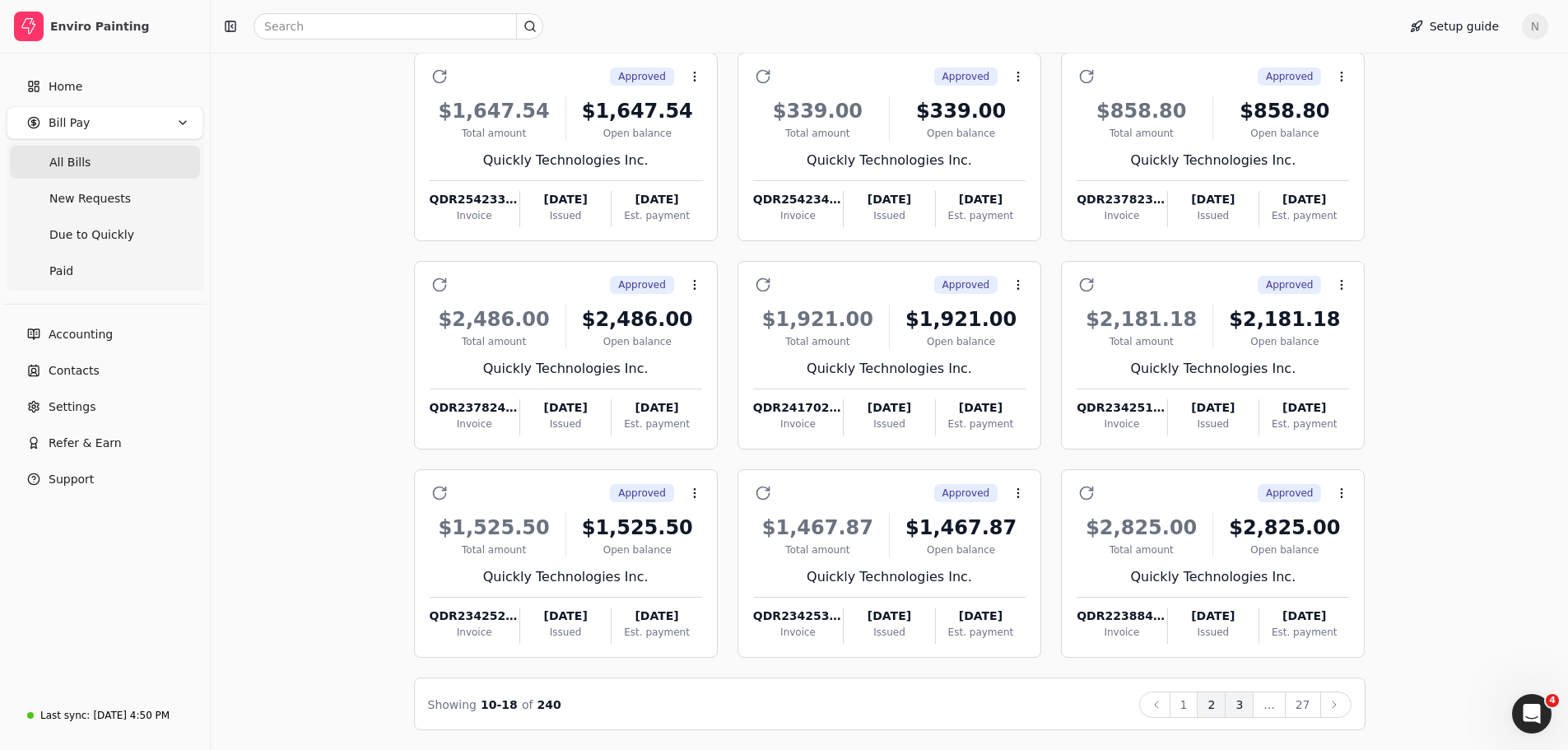
click at [1249, 709] on button "3" at bounding box center [1239, 705] width 29 height 26
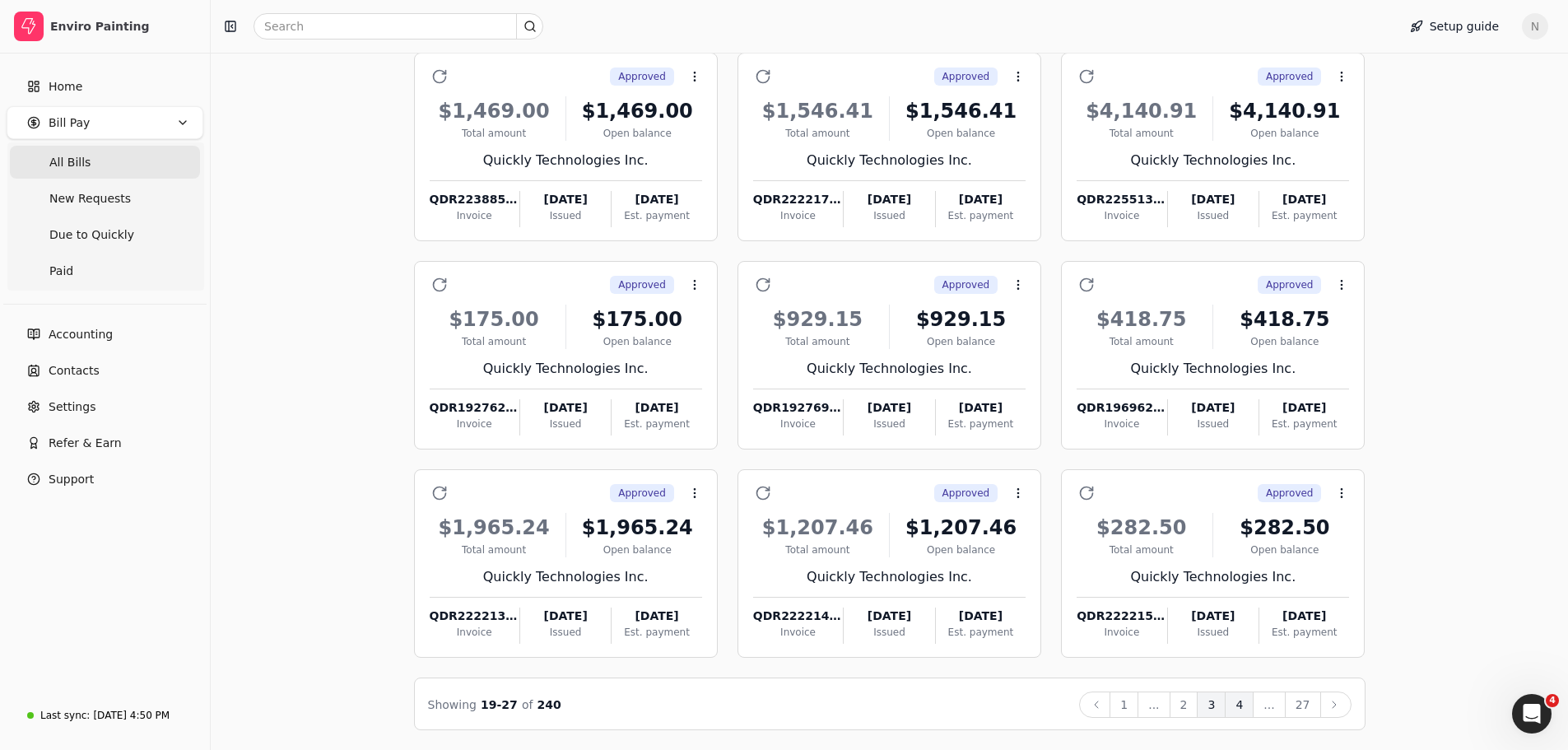
click at [1249, 708] on button "4" at bounding box center [1239, 705] width 29 height 26
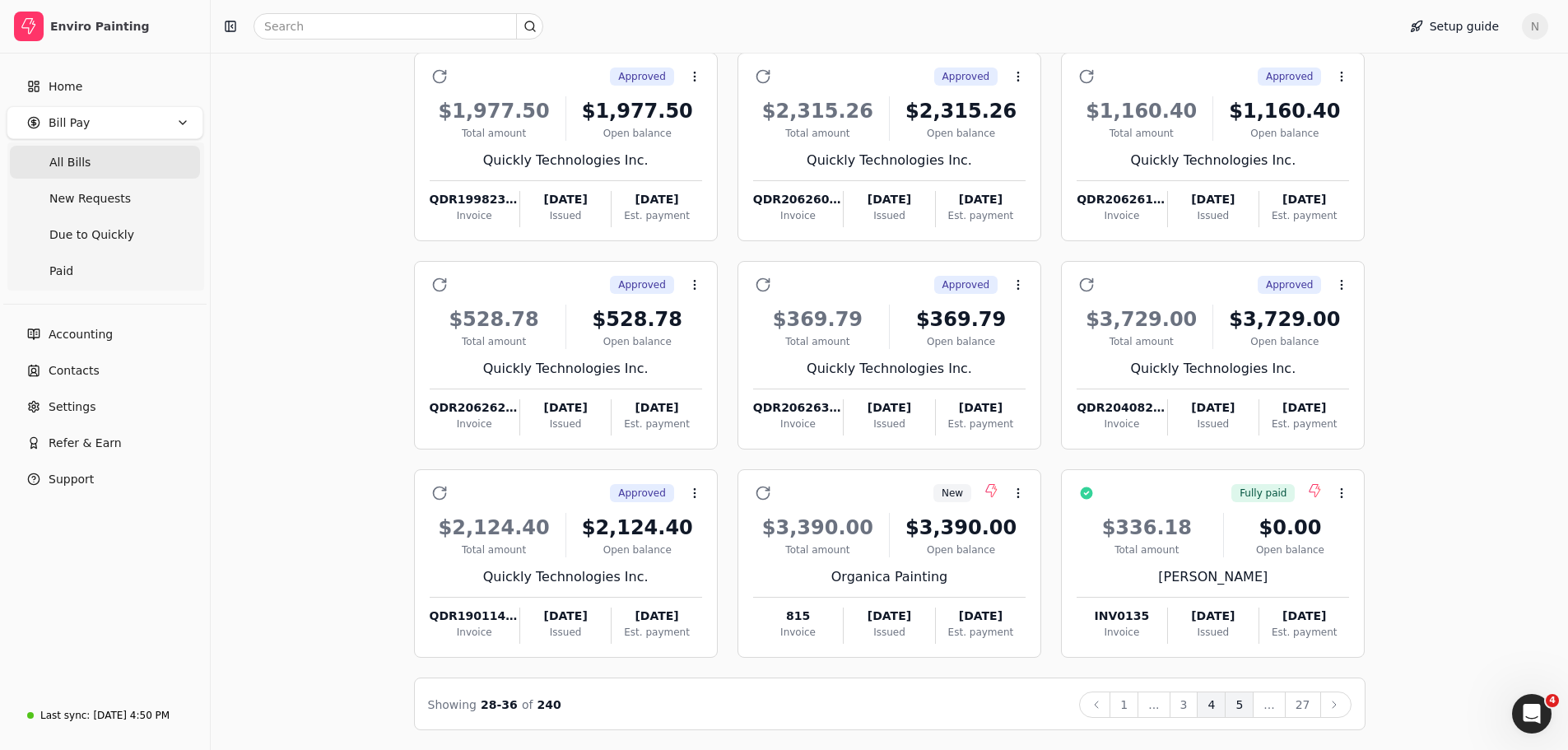
click at [1247, 709] on button "5" at bounding box center [1239, 705] width 29 height 26
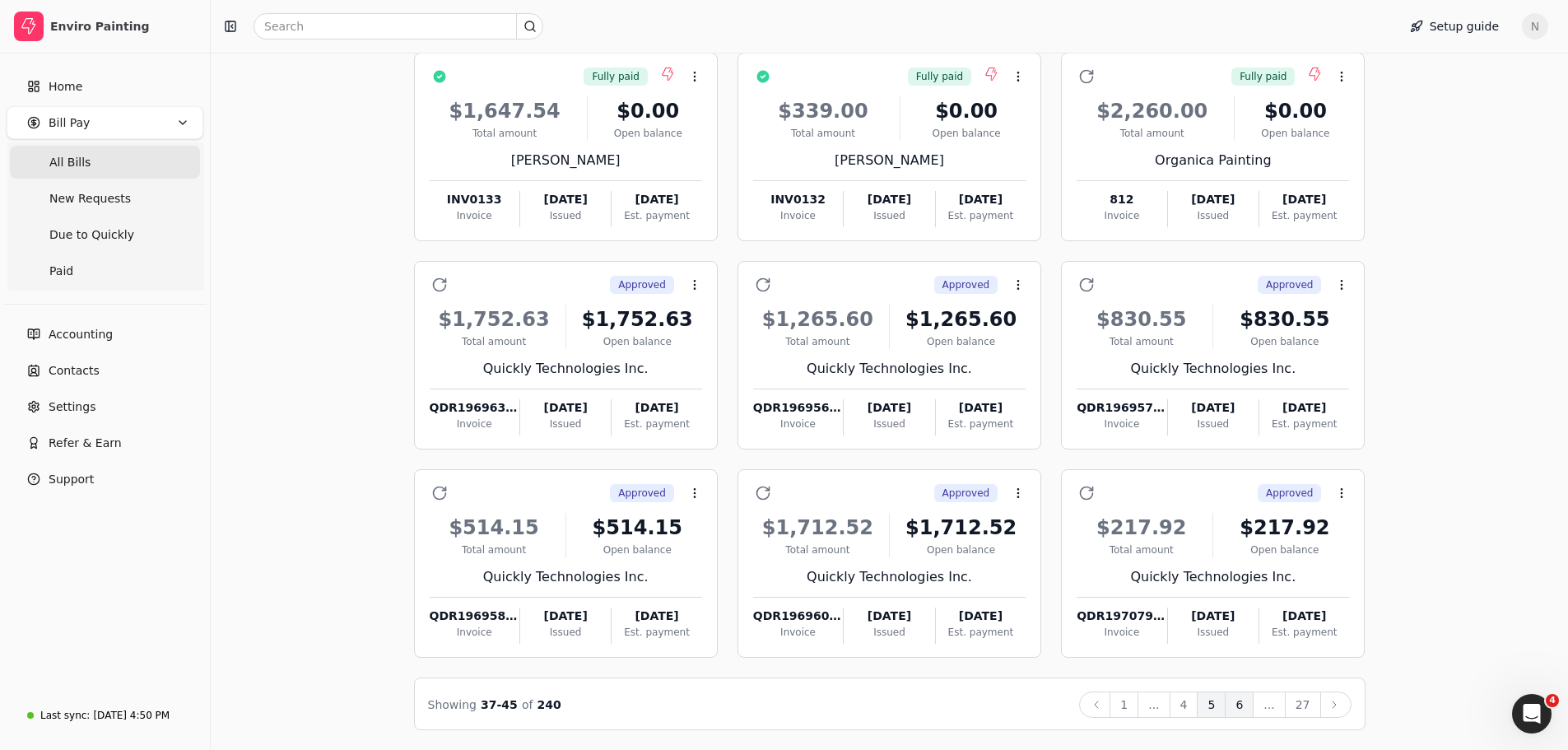
click at [1248, 706] on button "6" at bounding box center [1239, 705] width 29 height 26
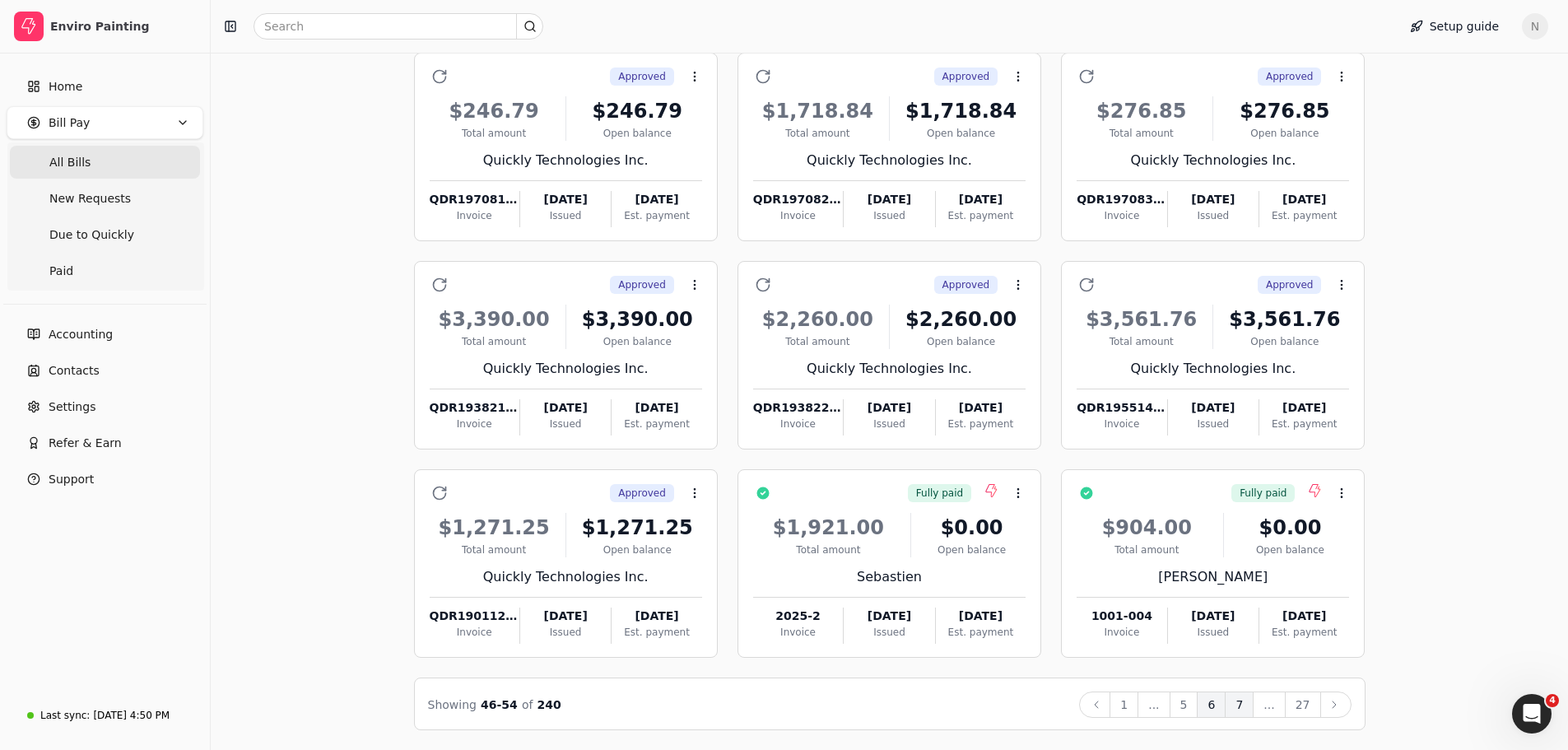
click at [1249, 712] on button "7" at bounding box center [1239, 705] width 29 height 26
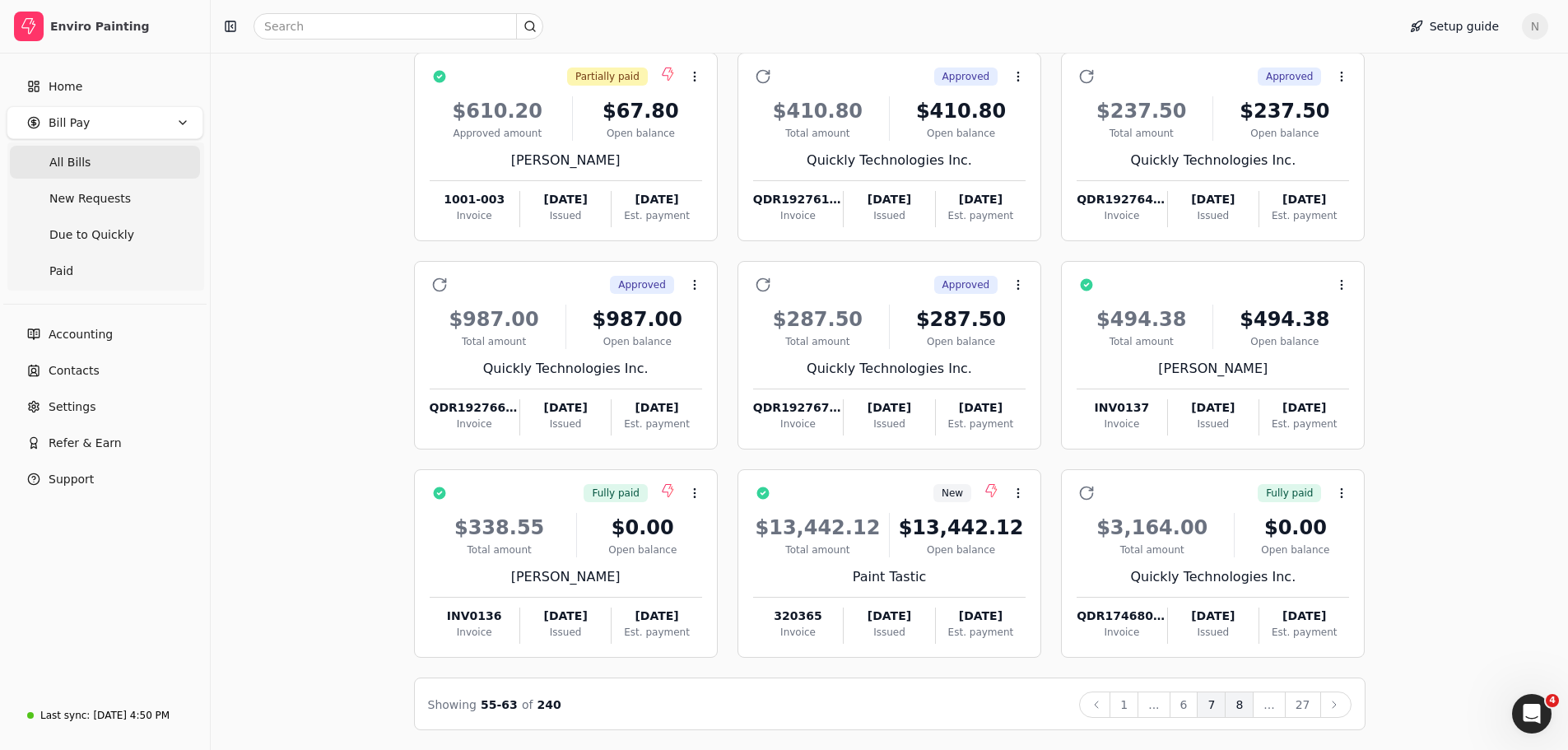
click at [1252, 710] on button "8" at bounding box center [1239, 705] width 29 height 26
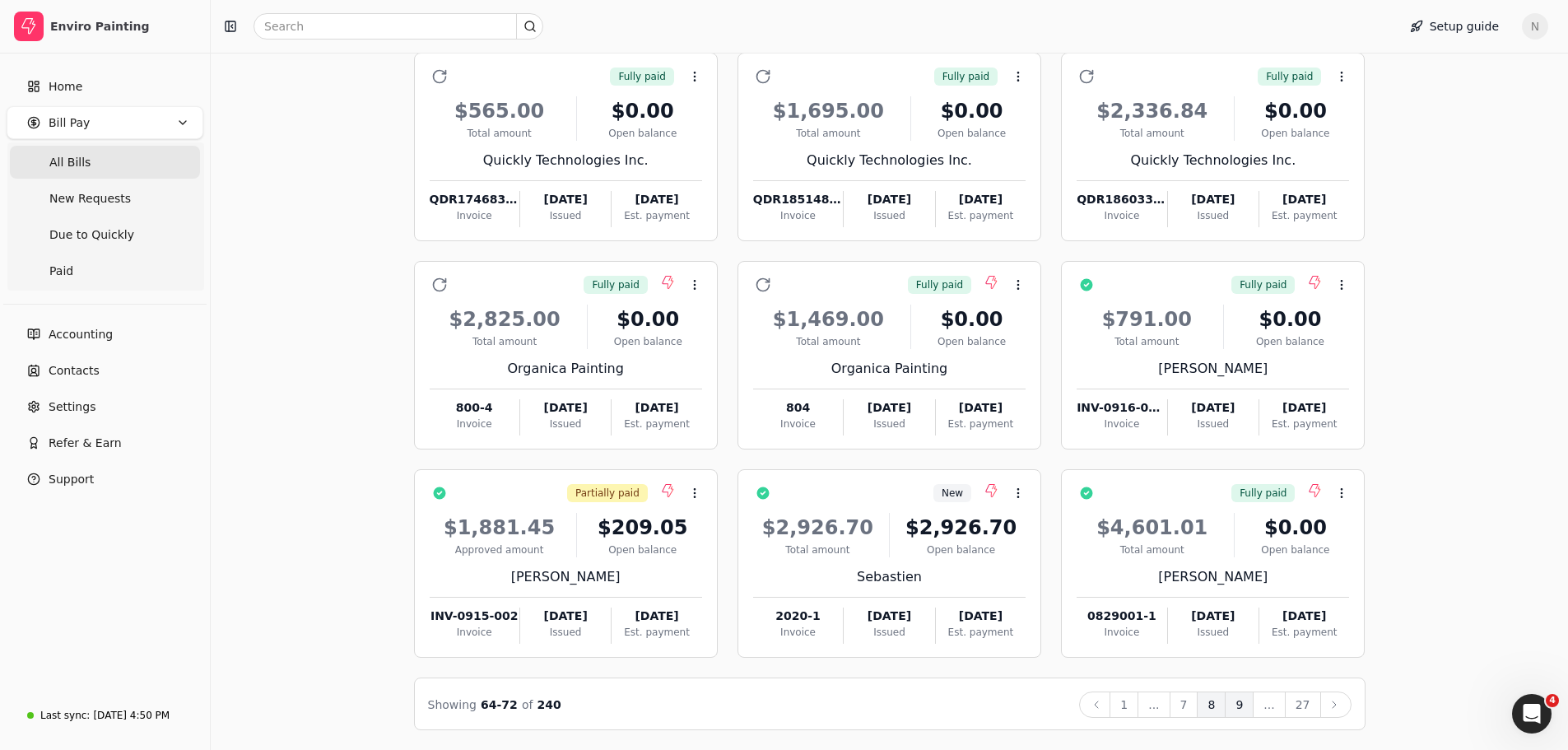
click at [1244, 709] on button "9" at bounding box center [1239, 705] width 29 height 26
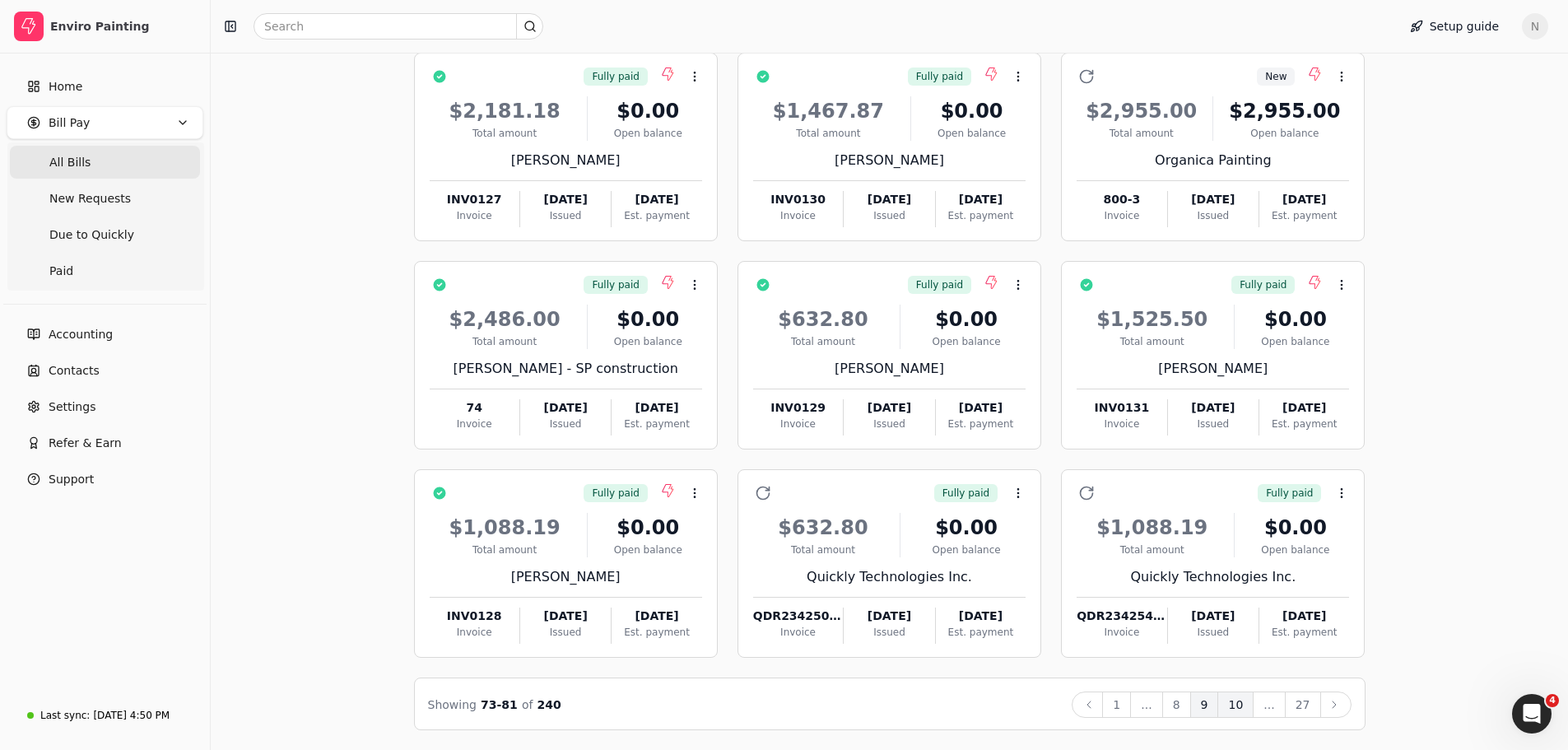
click at [1233, 707] on button "10" at bounding box center [1235, 705] width 36 height 26
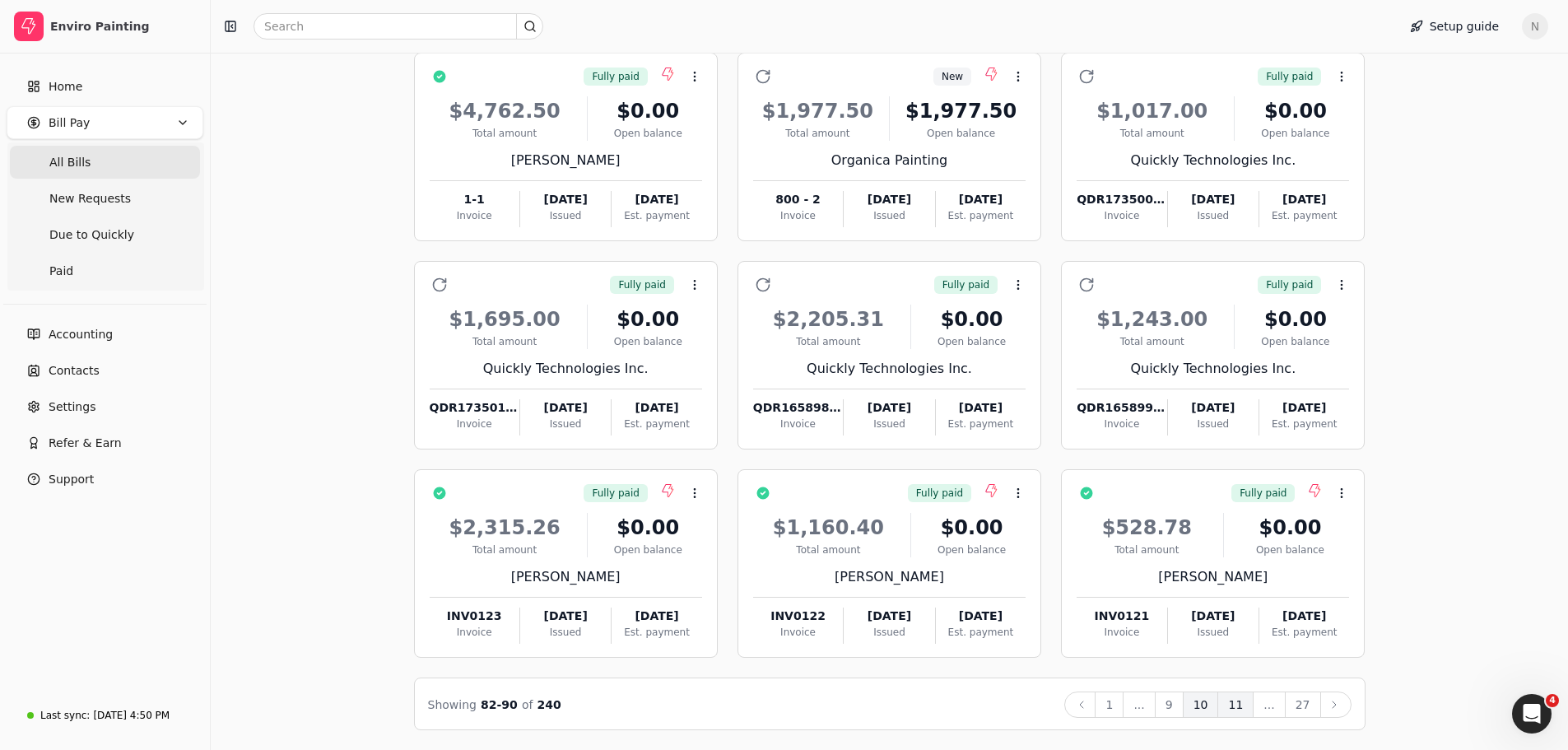
click at [1245, 709] on button "11" at bounding box center [1235, 705] width 36 height 26
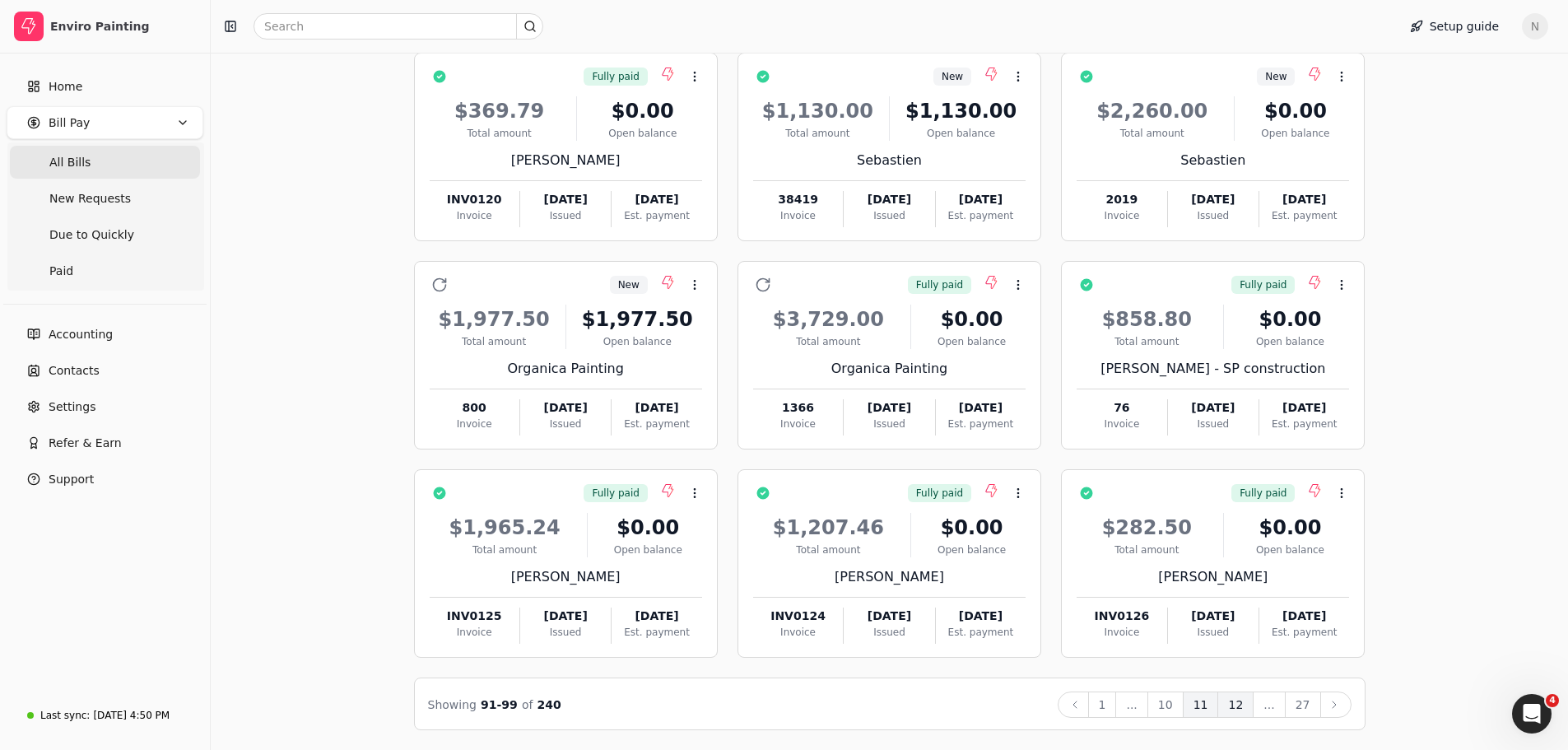
click at [1242, 704] on button "12" at bounding box center [1235, 705] width 36 height 26
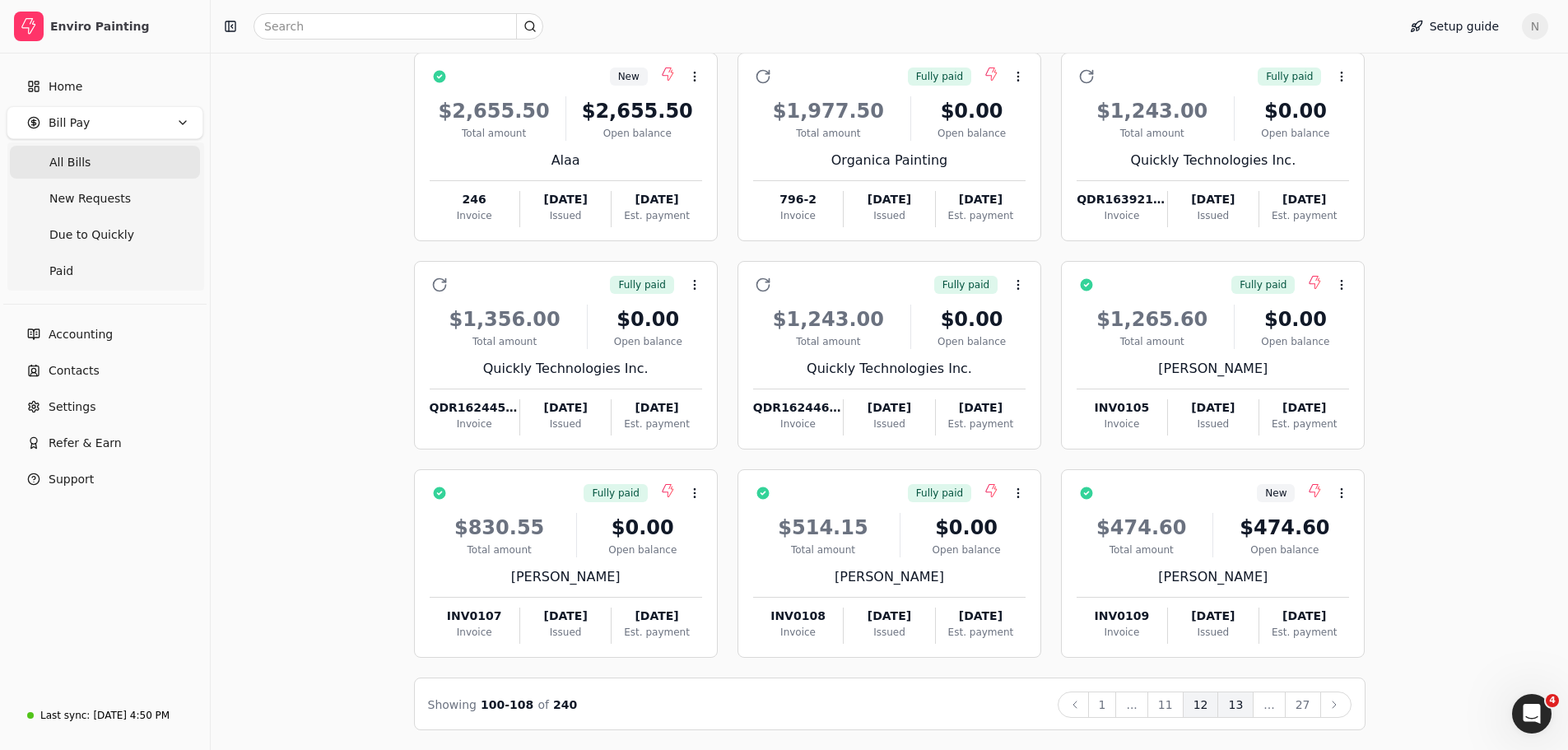
click at [1243, 709] on button "13" at bounding box center [1235, 705] width 36 height 26
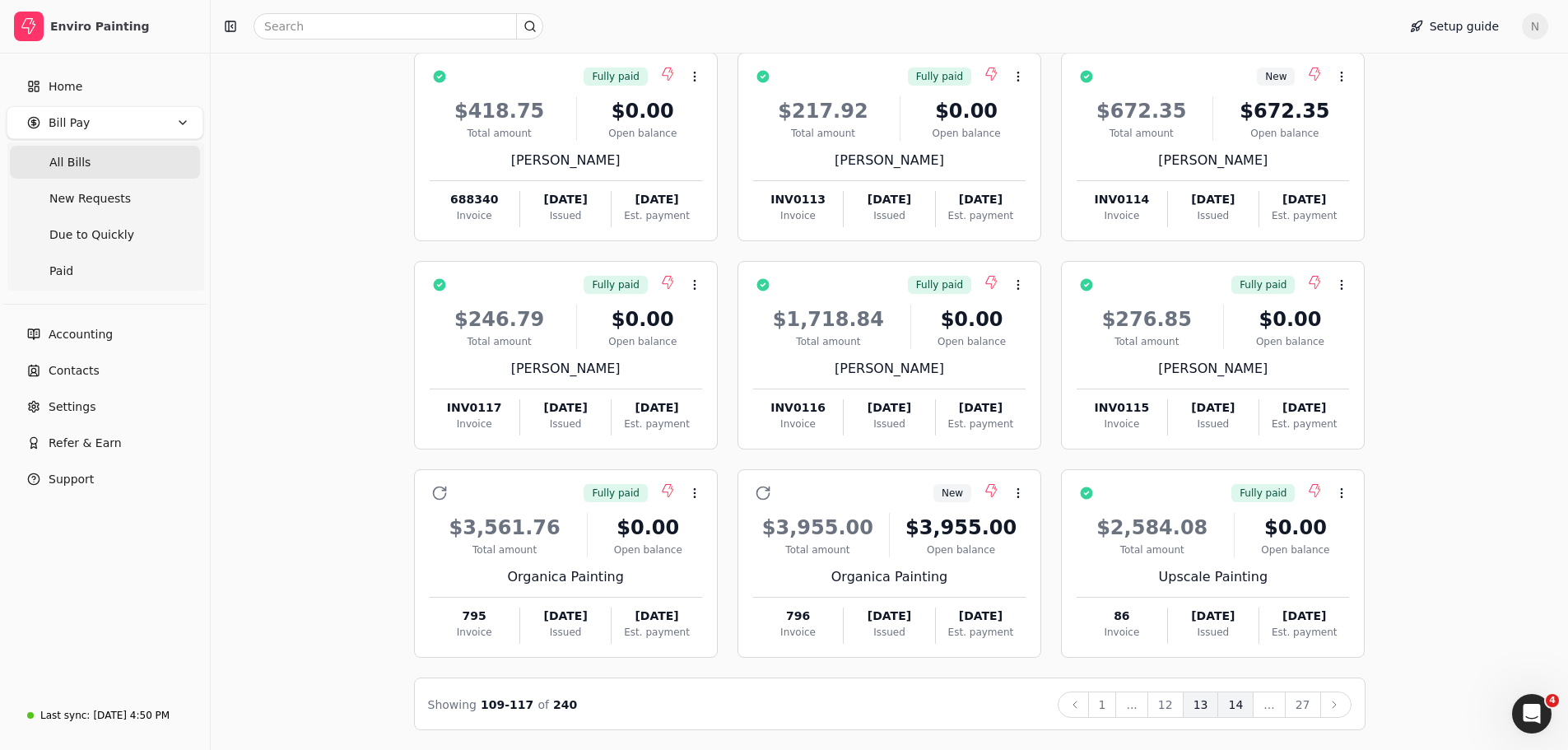
click at [1246, 706] on button "14" at bounding box center [1235, 705] width 36 height 26
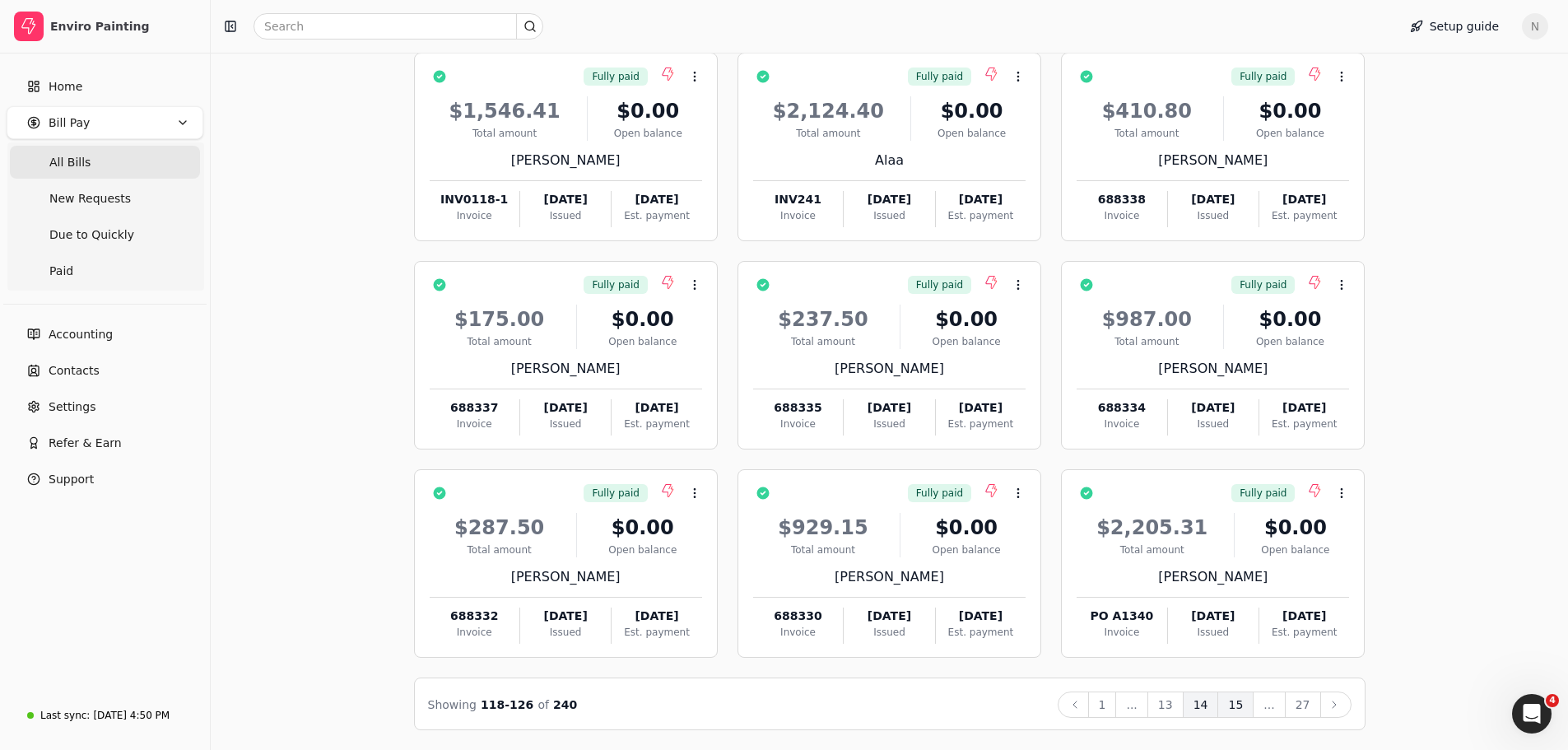
click at [1238, 705] on button "15" at bounding box center [1235, 705] width 36 height 26
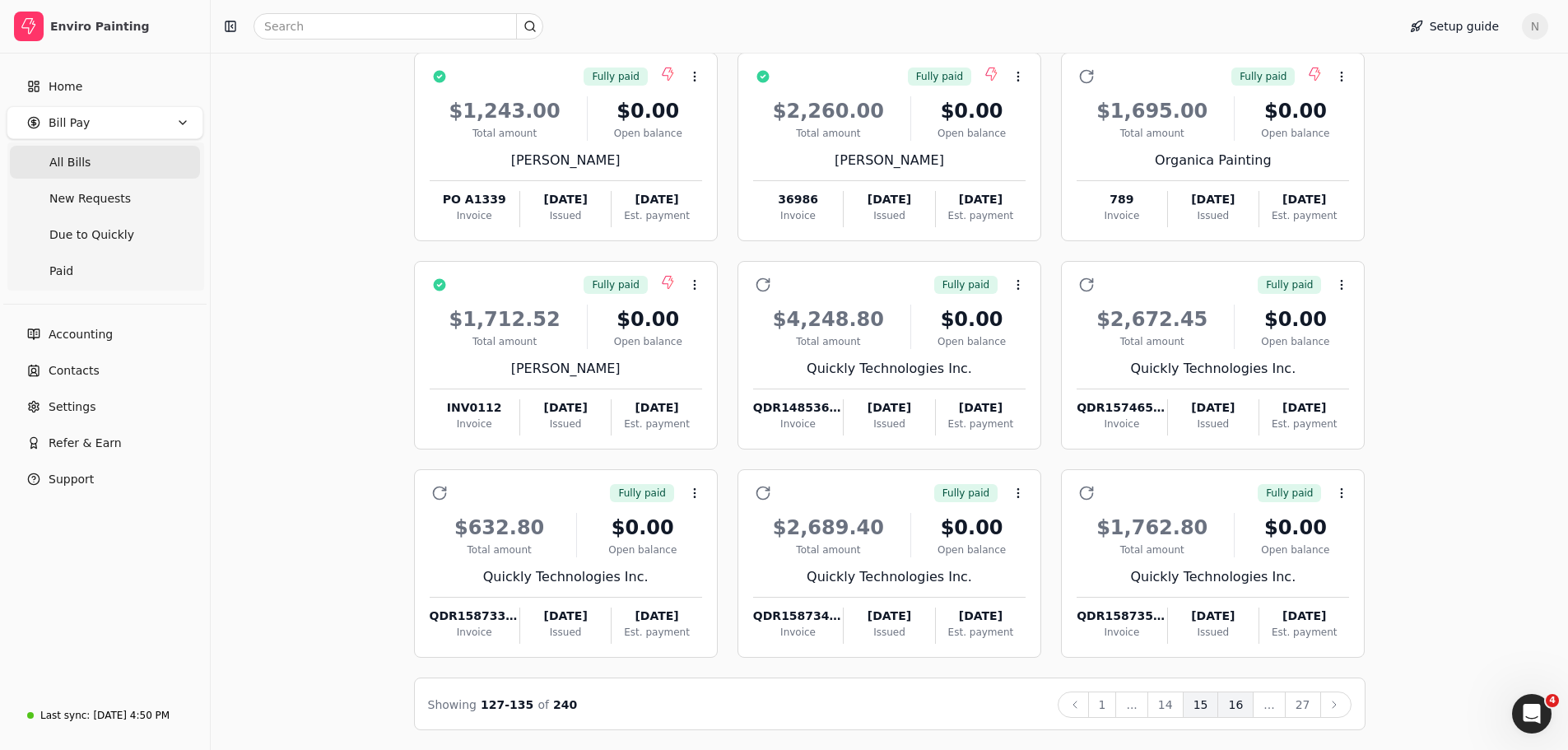
click at [1240, 714] on button "16" at bounding box center [1235, 705] width 36 height 26
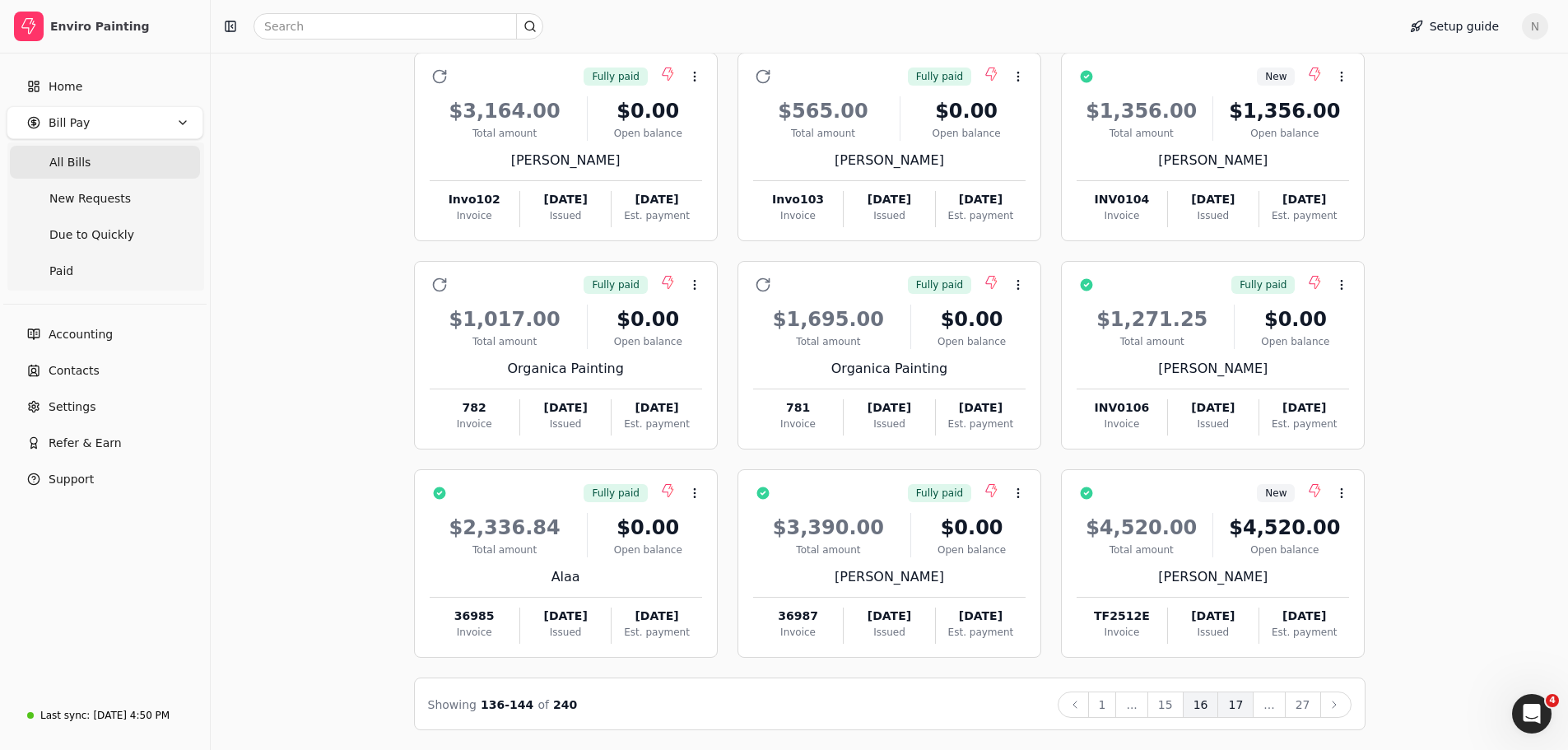
click at [1240, 709] on button "17" at bounding box center [1235, 705] width 36 height 26
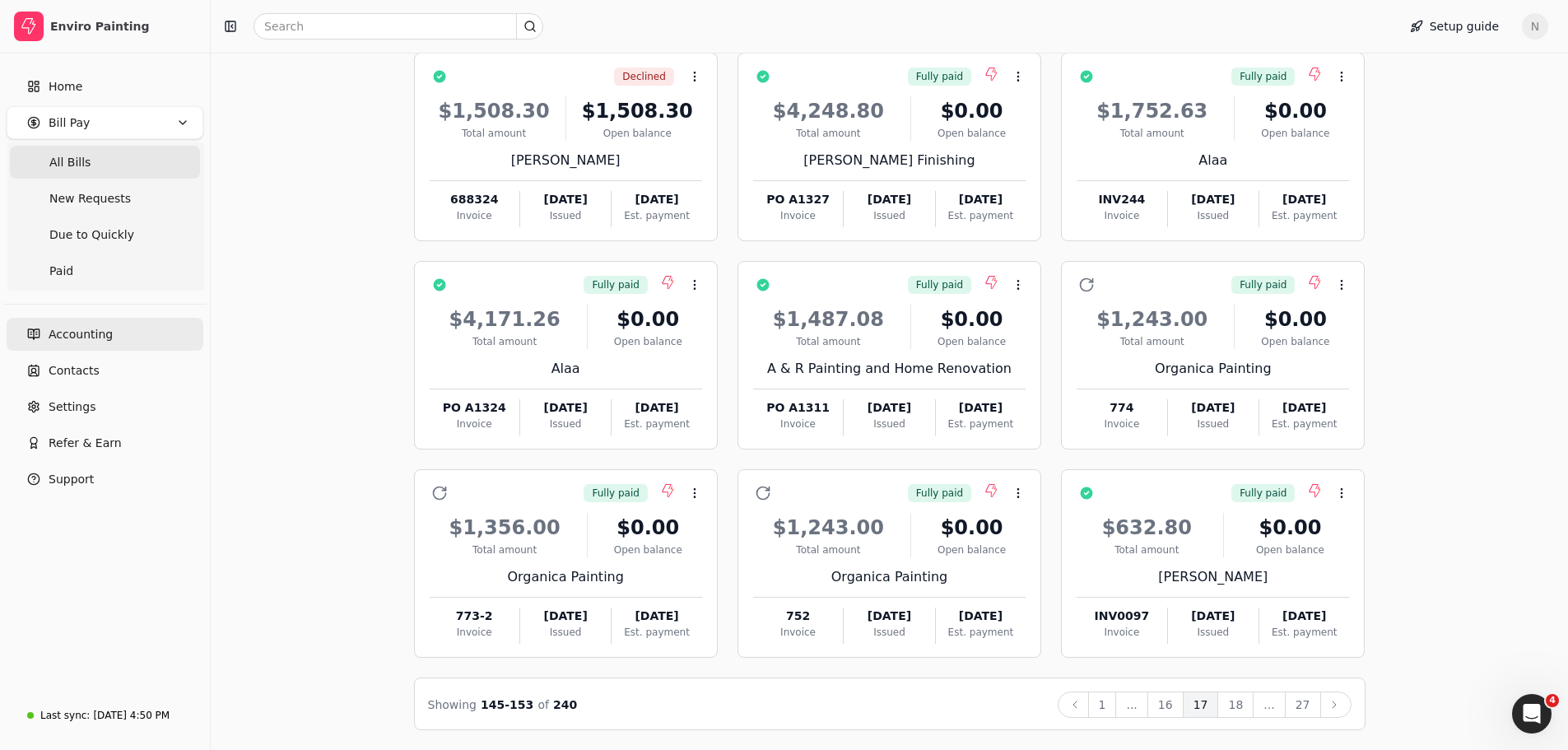
click at [59, 331] on span "Accounting" at bounding box center [81, 334] width 64 height 17
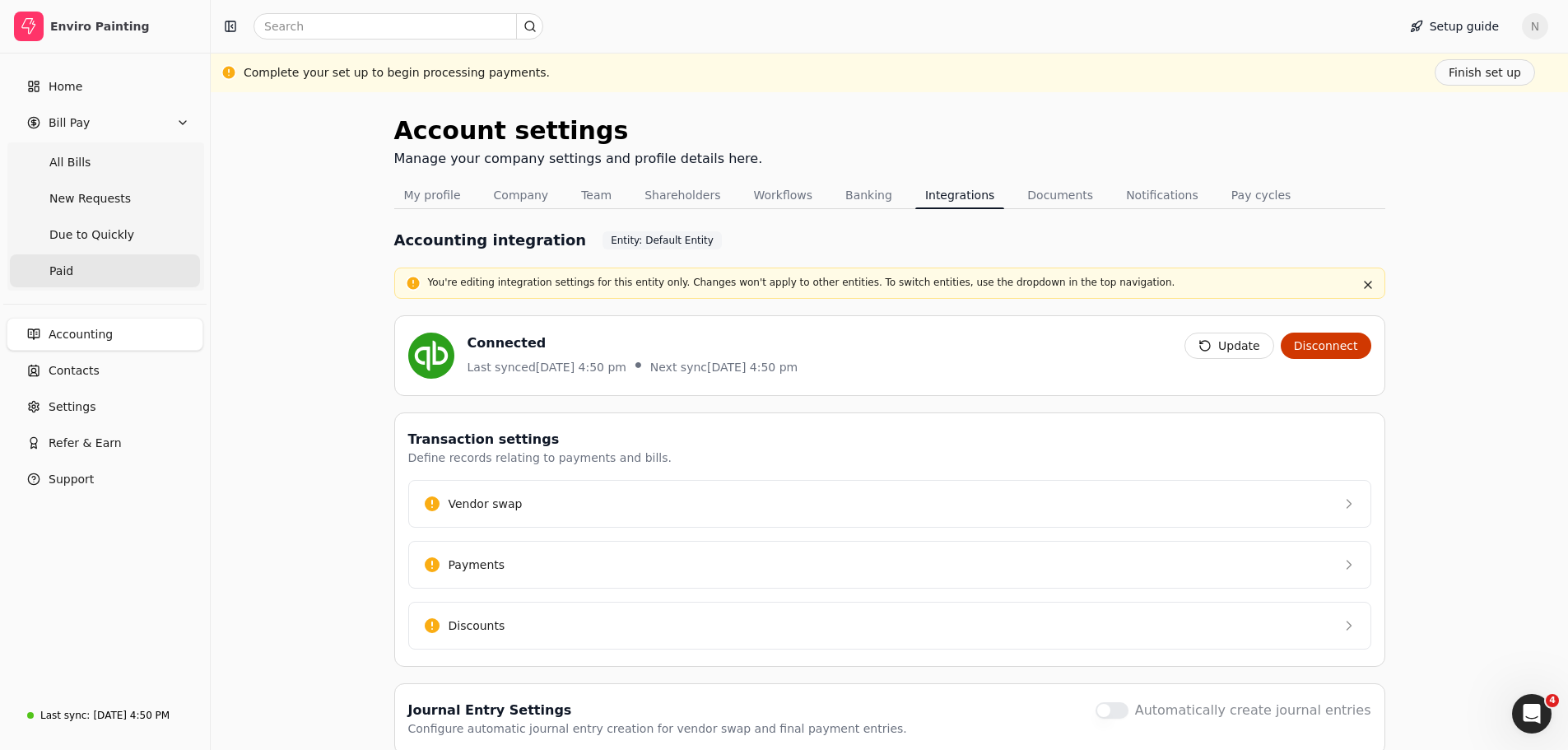
click at [56, 272] on span "Paid" at bounding box center [60, 271] width 24 height 17
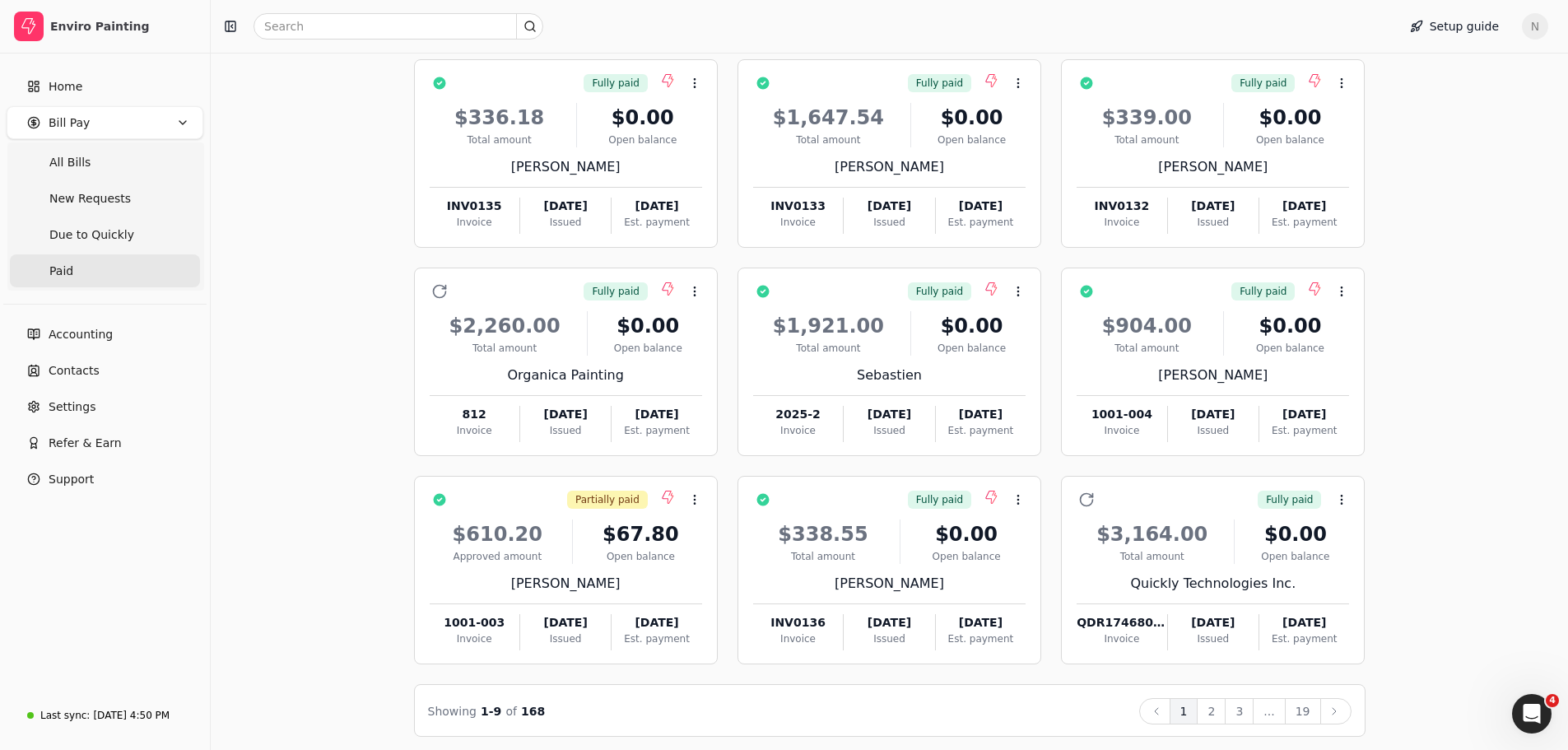
scroll to position [152, 0]
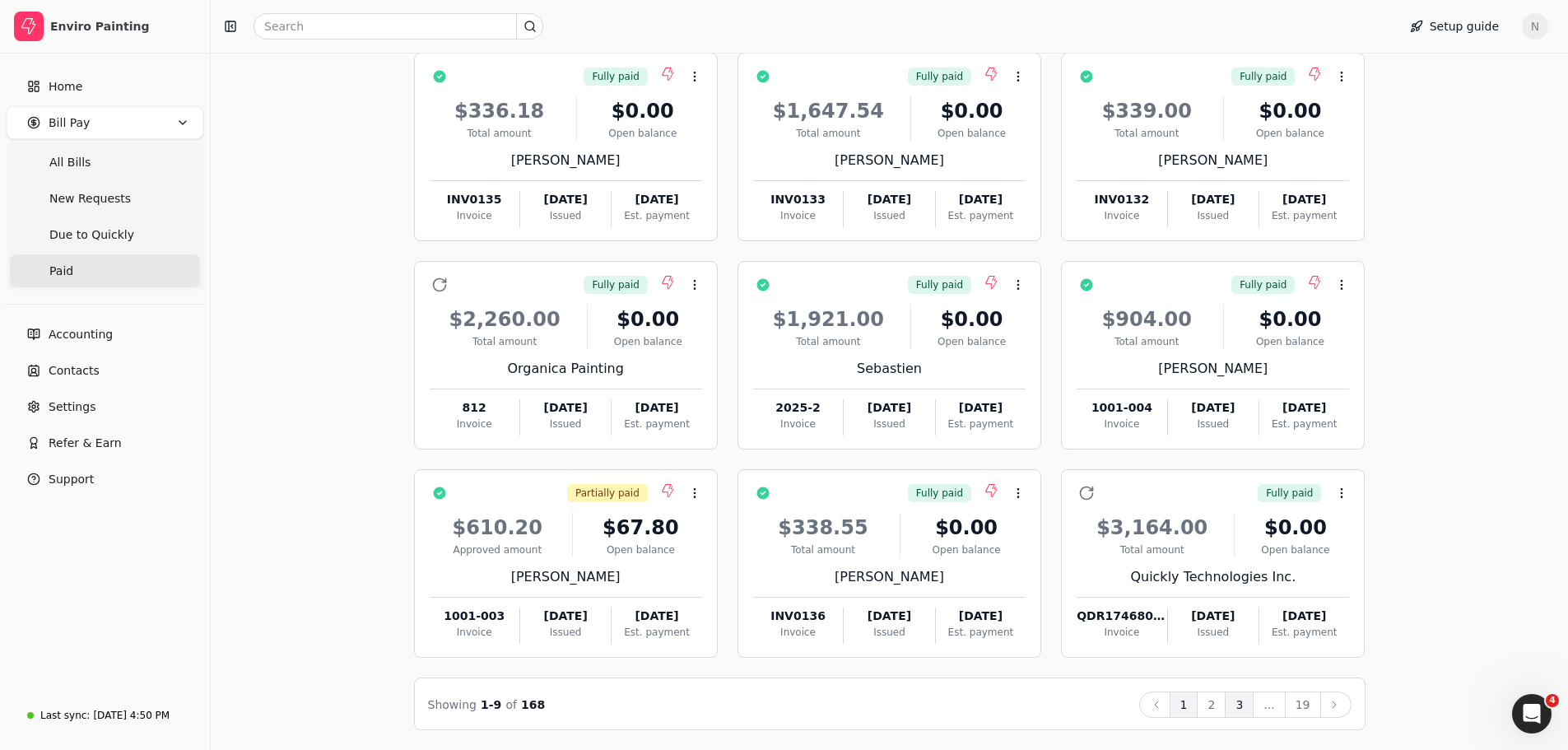
click at [1250, 707] on button "3" at bounding box center [1239, 705] width 29 height 26
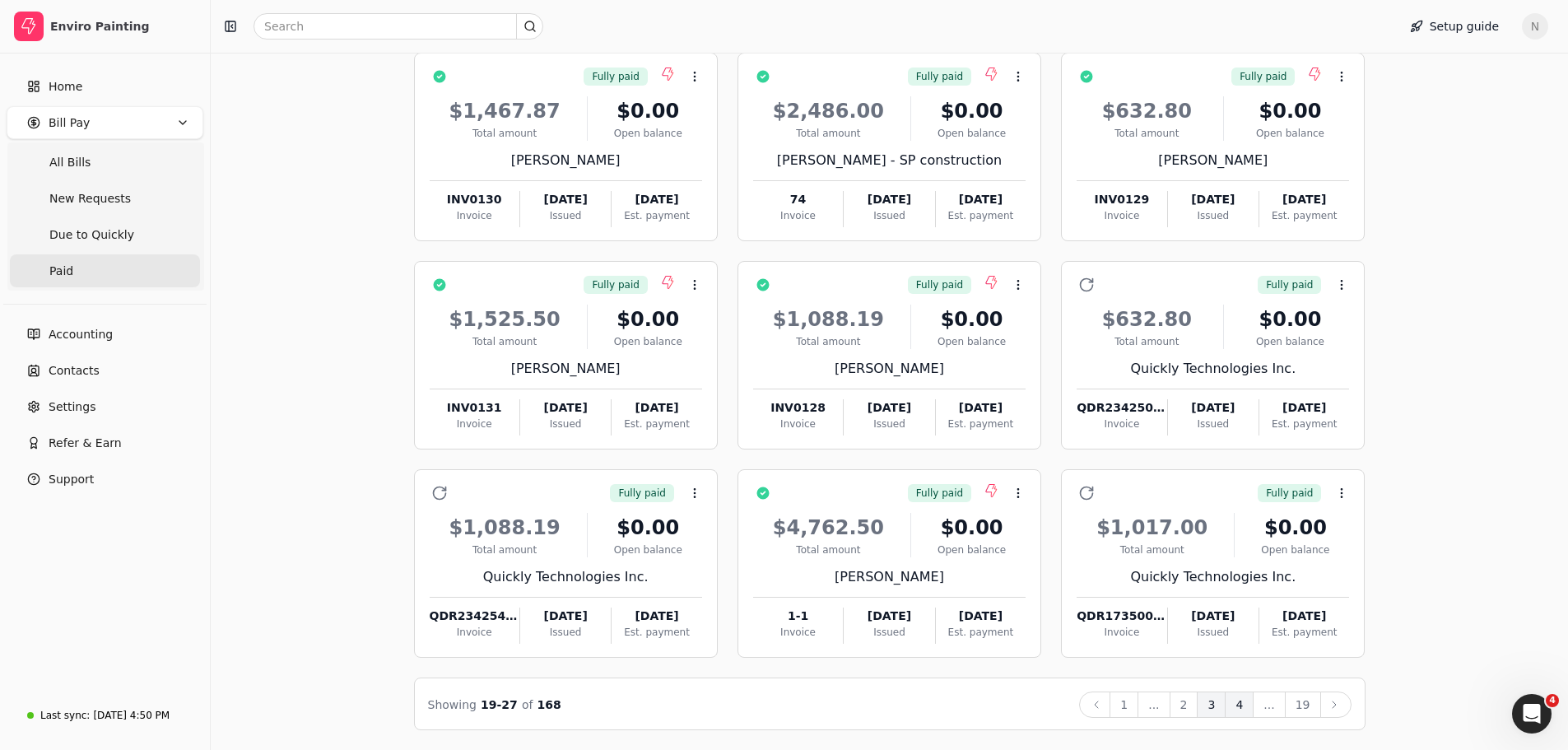
click at [1238, 703] on button "4" at bounding box center [1239, 705] width 29 height 26
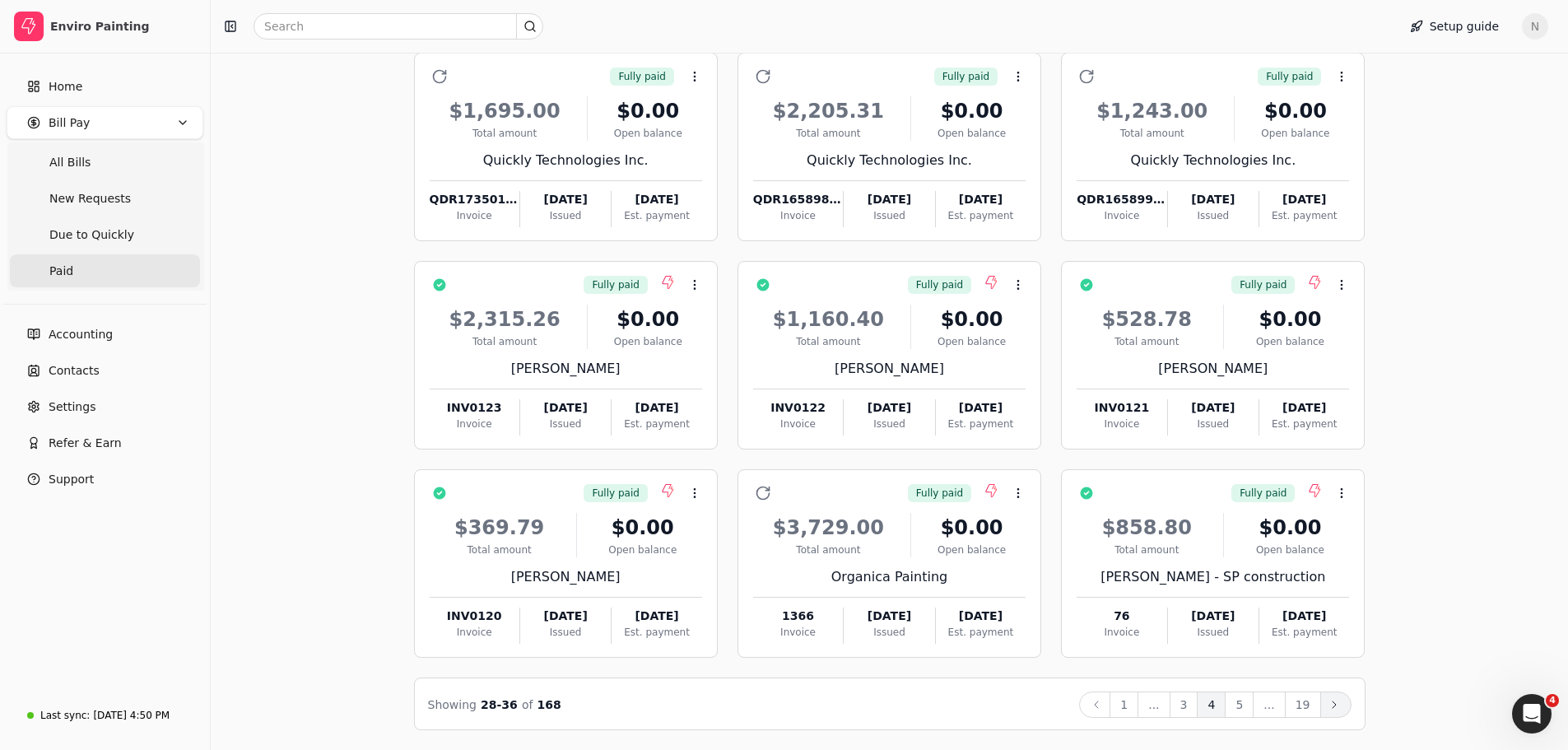
click at [1331, 701] on icon at bounding box center [1334, 705] width 13 height 13
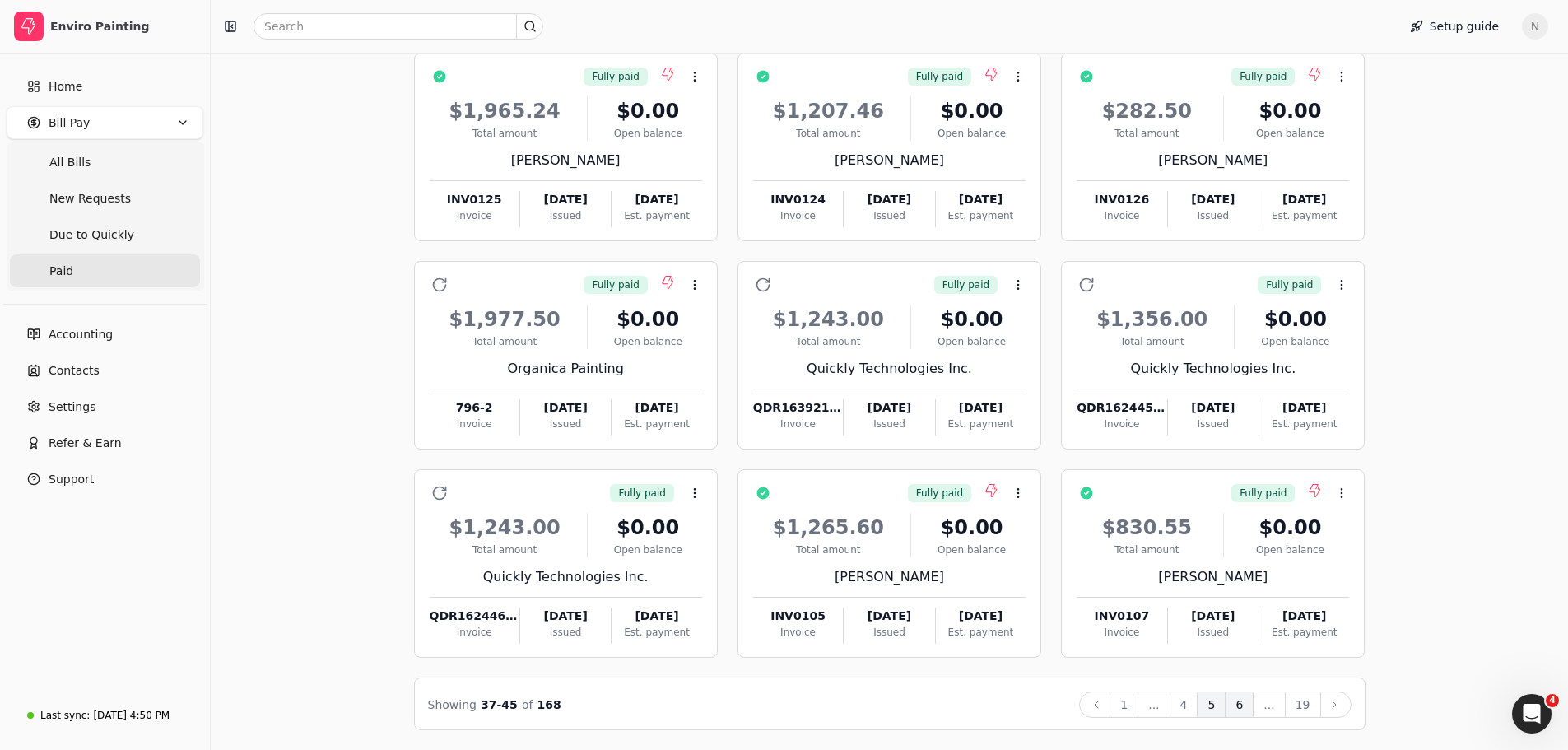
click at [1244, 705] on button "6" at bounding box center [1239, 705] width 29 height 26
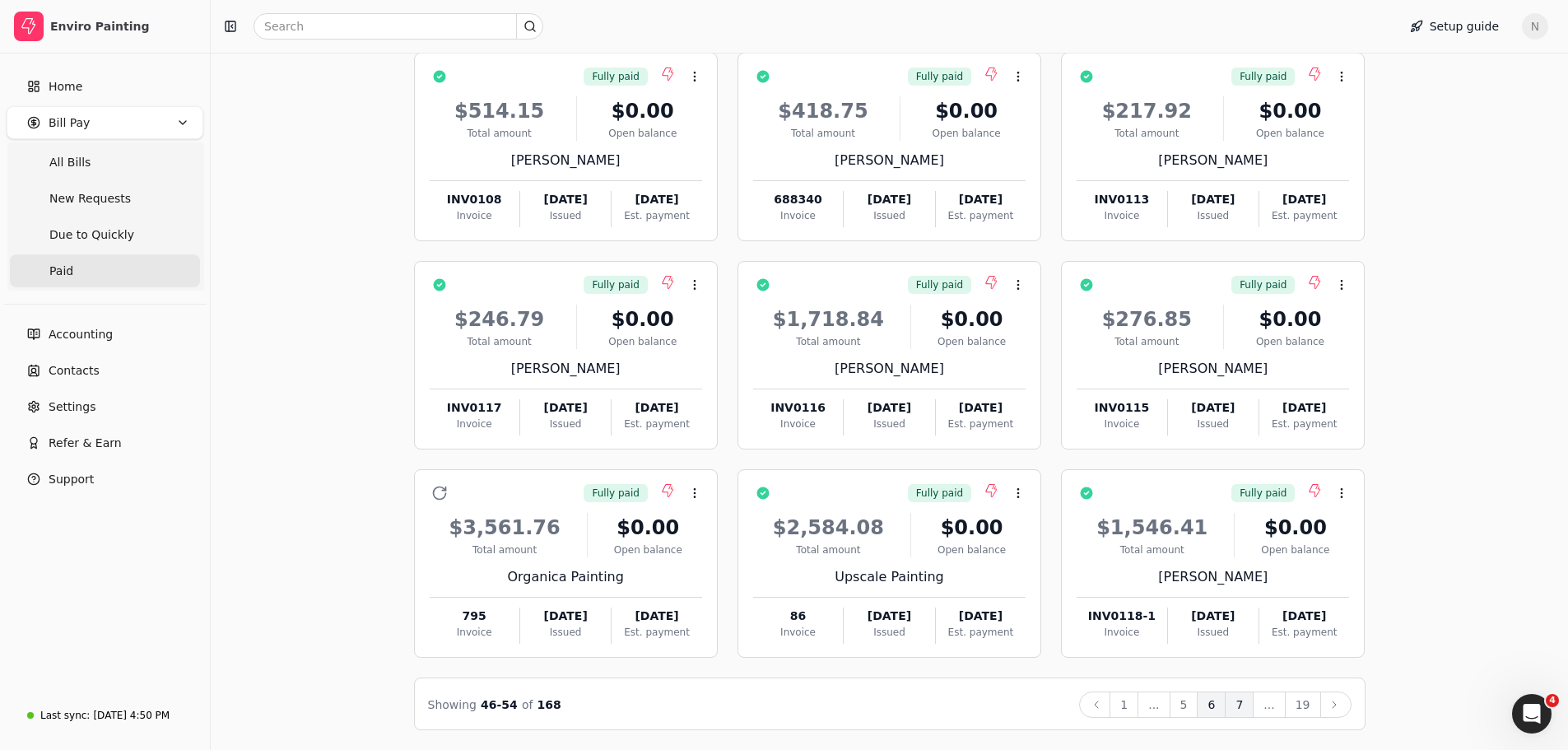
click at [1239, 707] on button "7" at bounding box center [1239, 705] width 29 height 26
click at [1242, 704] on button "8" at bounding box center [1239, 705] width 29 height 26
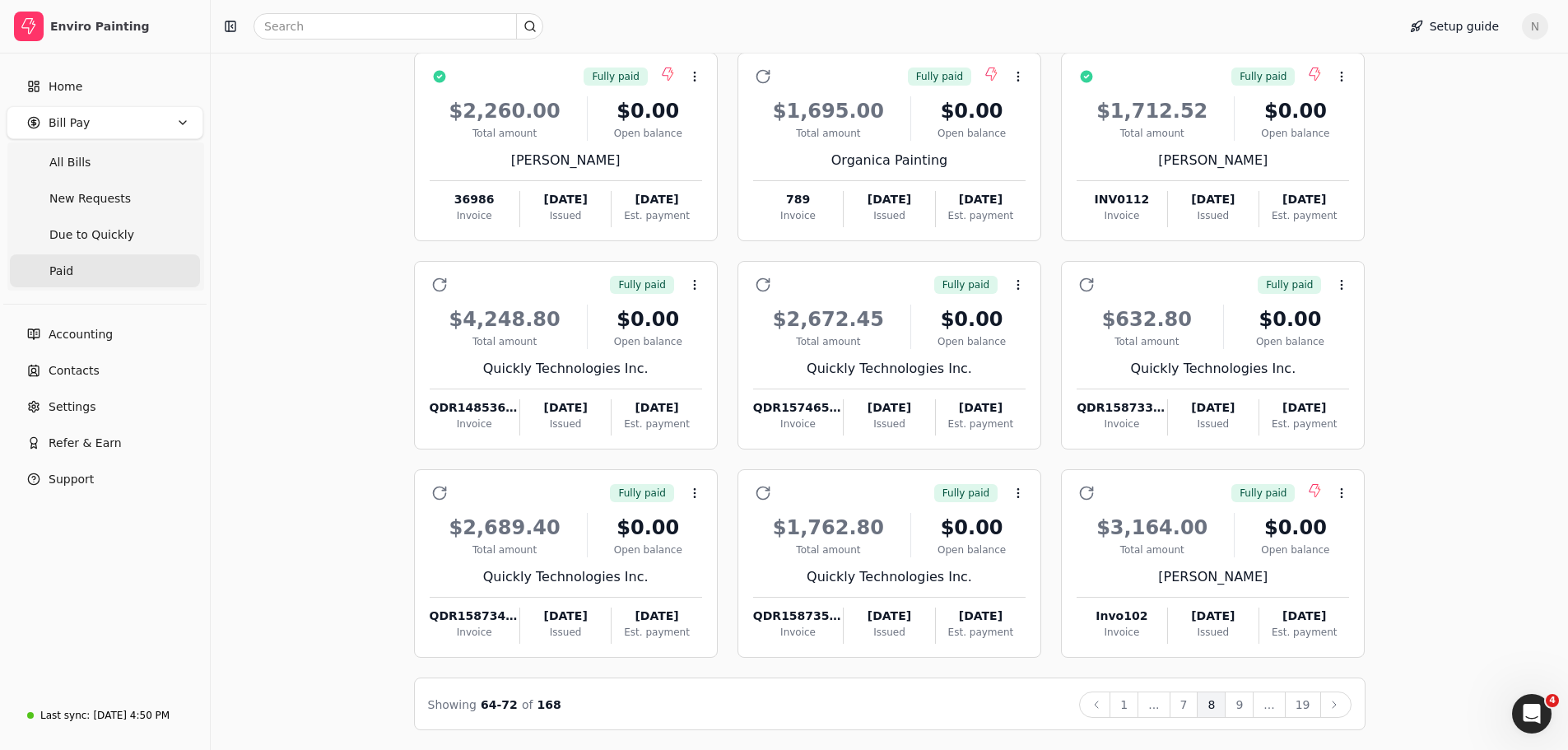
scroll to position [69, 0]
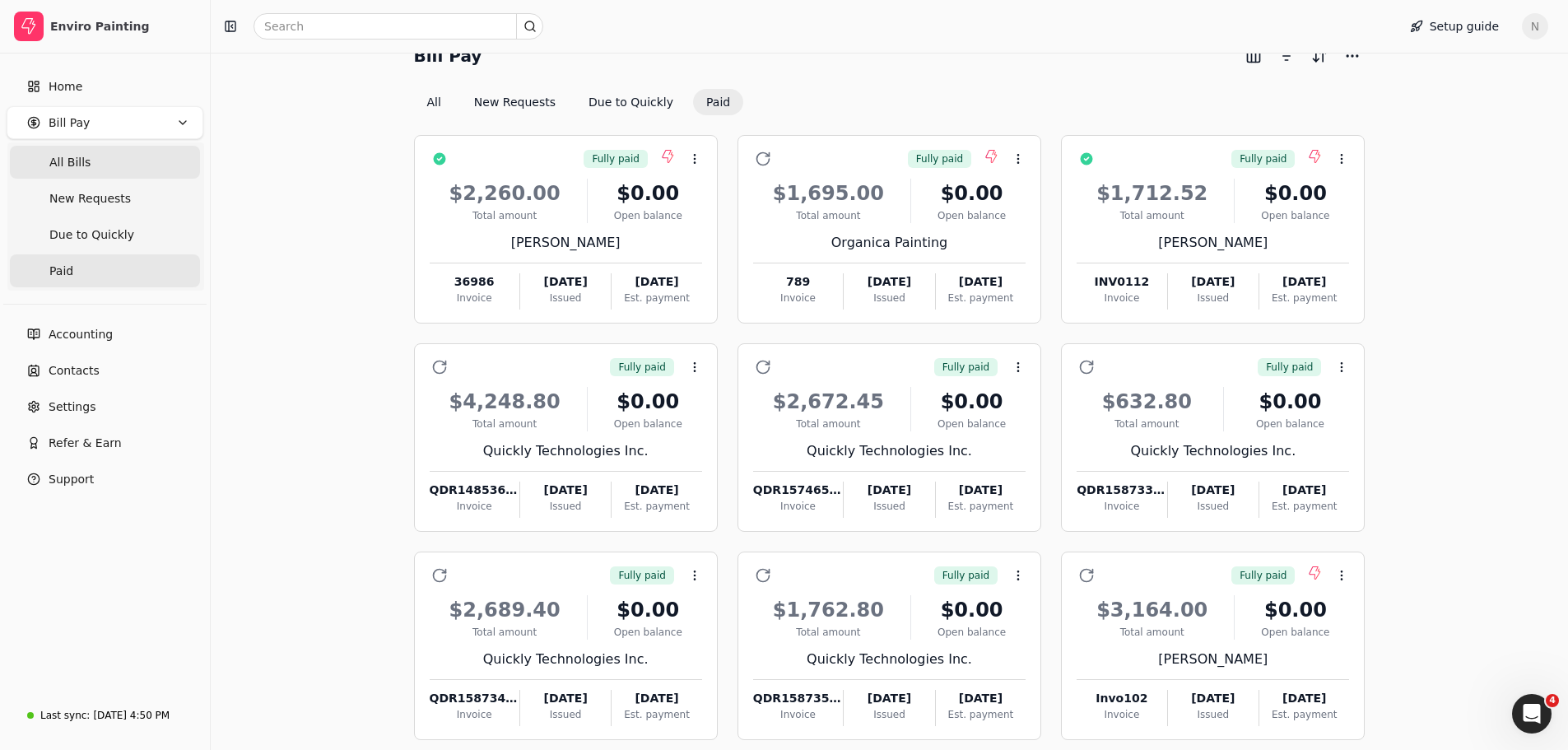
click at [54, 164] on span "All Bills" at bounding box center [70, 162] width 41 height 17
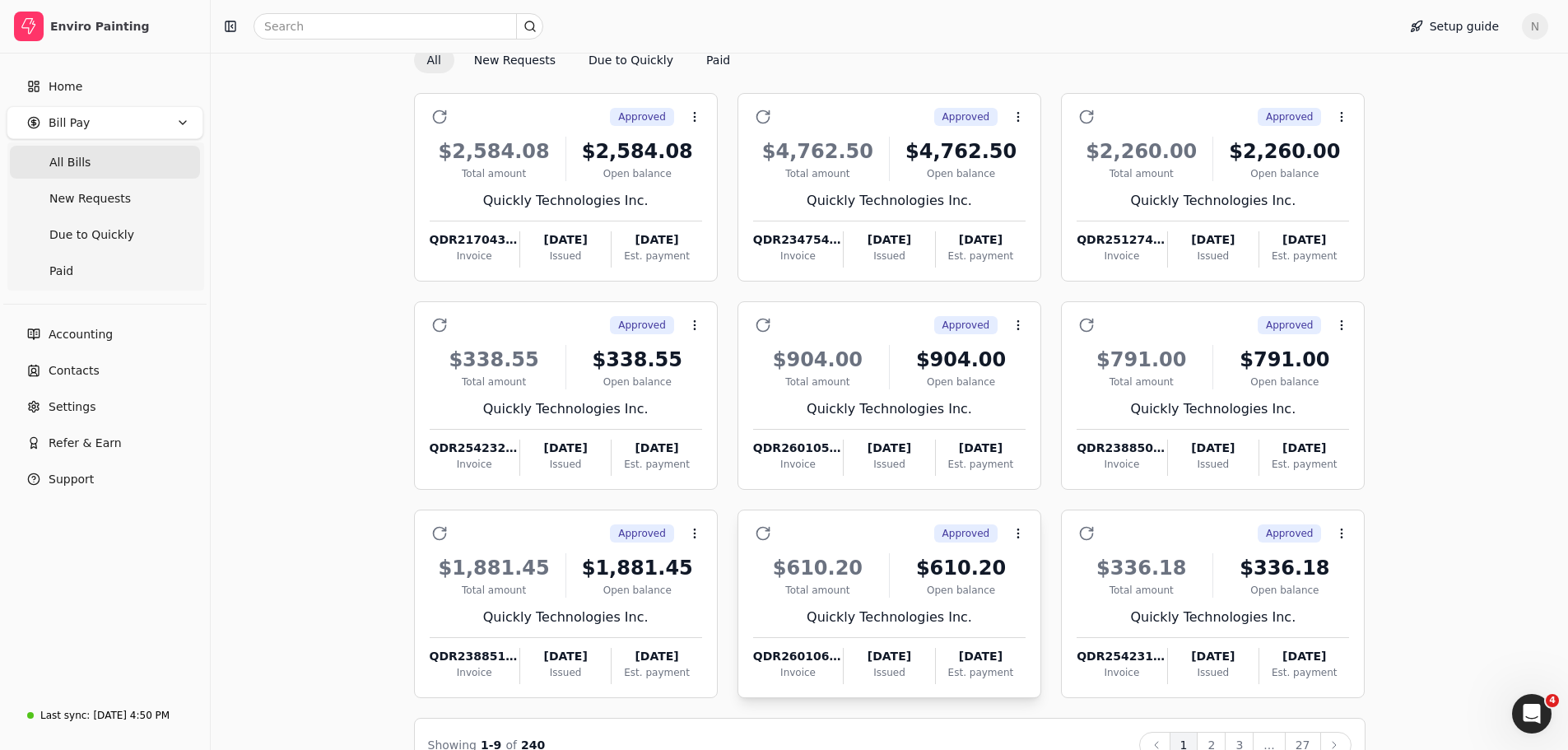
scroll to position [152, 0]
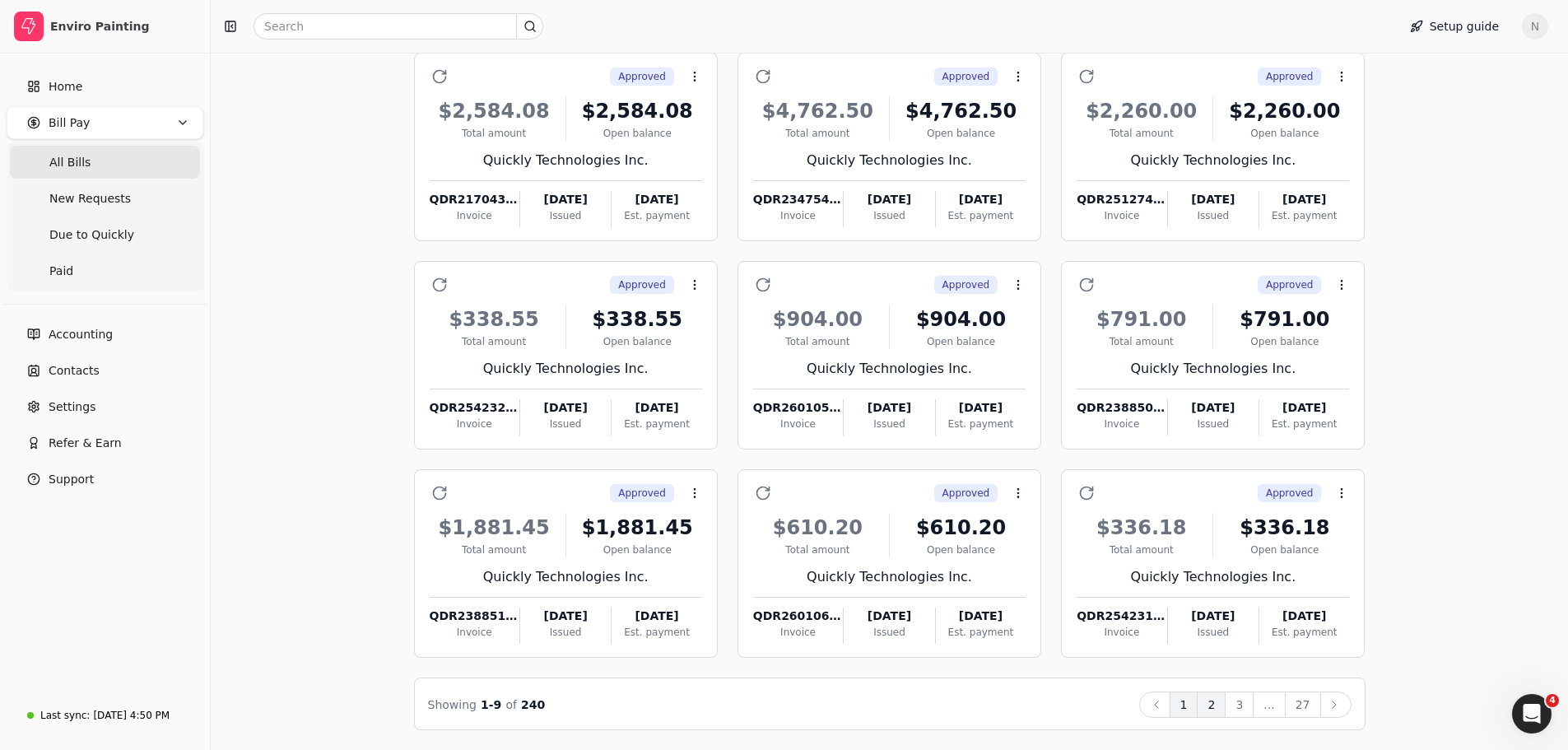
click at [1220, 704] on button "2" at bounding box center [1211, 705] width 29 height 26
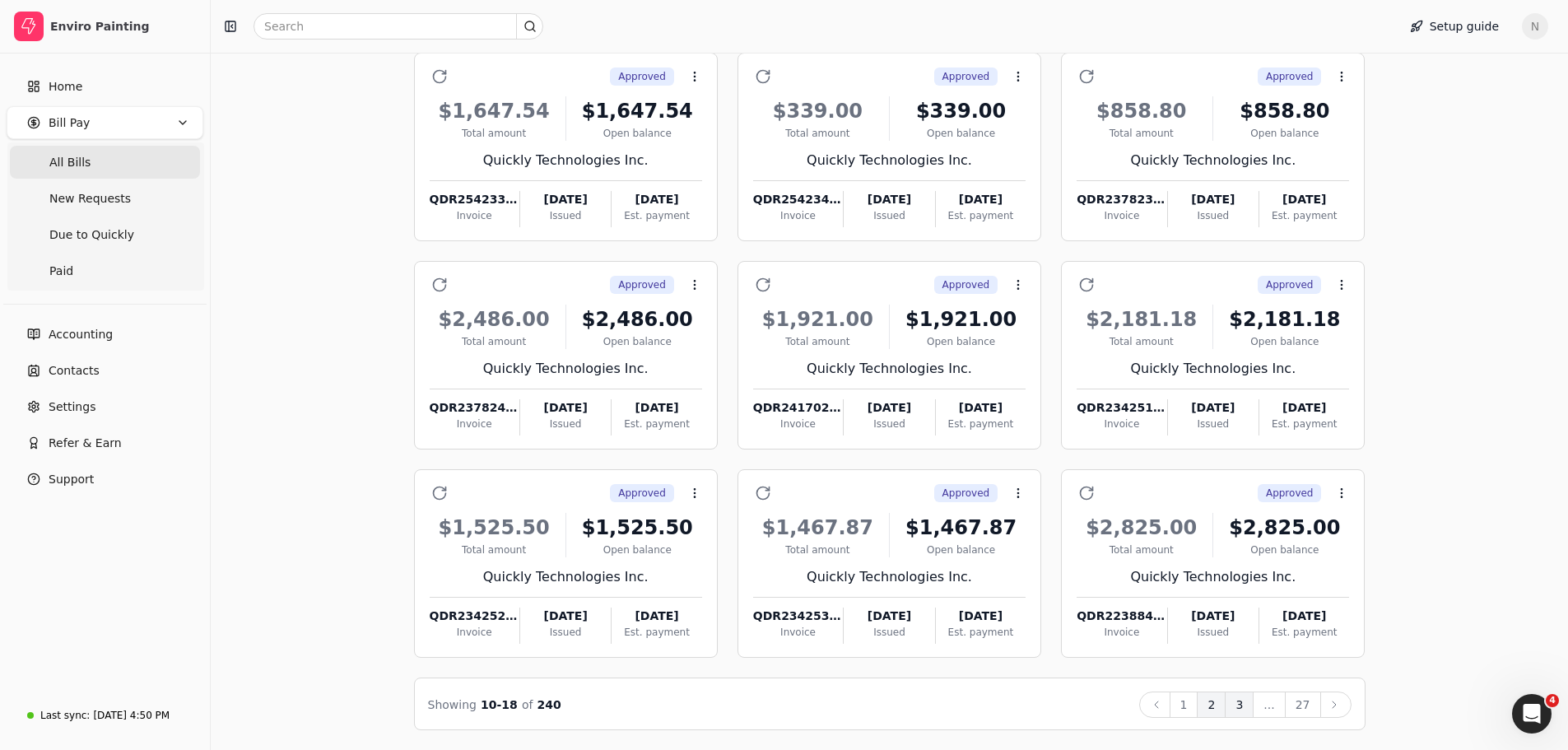
click at [1239, 705] on button "3" at bounding box center [1239, 705] width 29 height 26
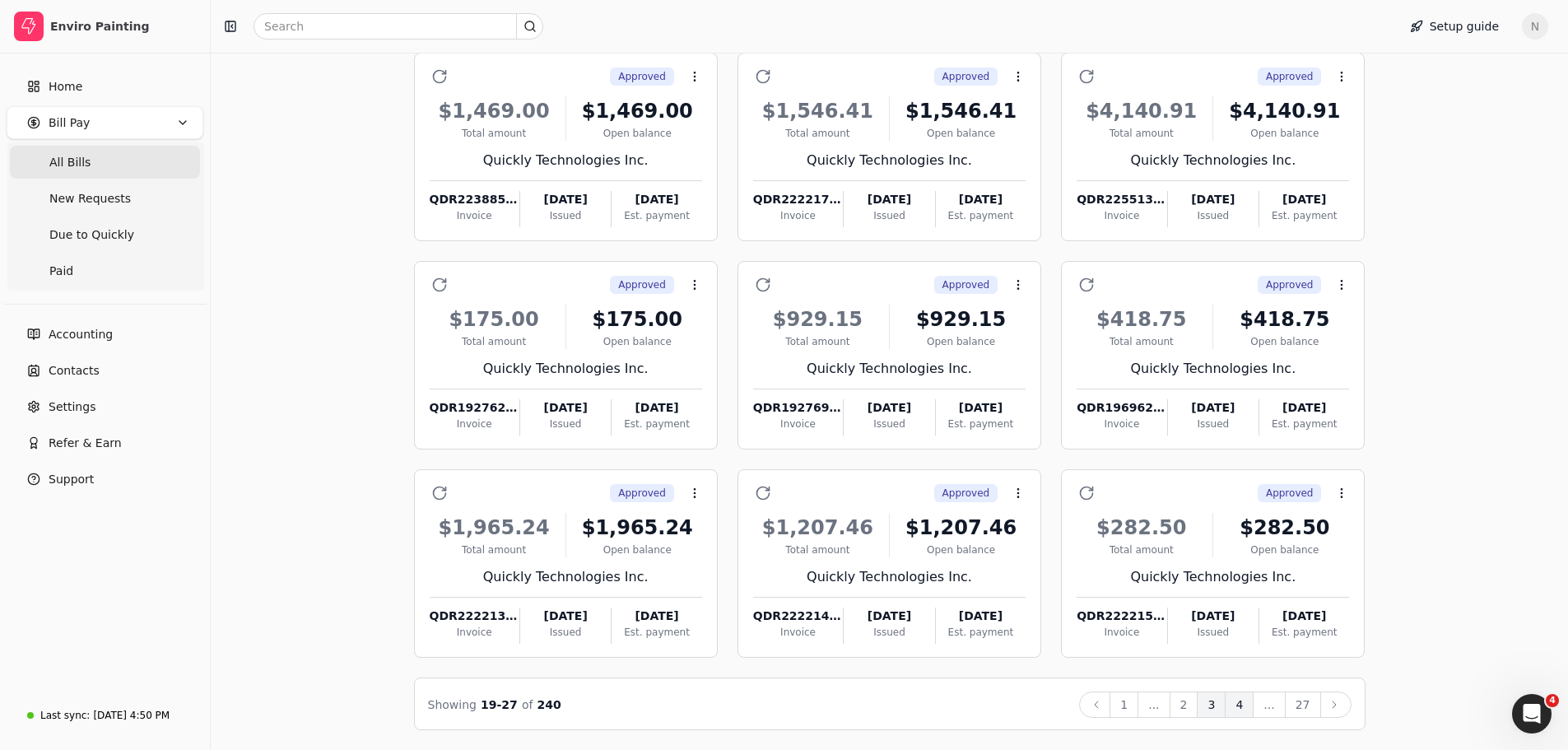
click at [1246, 707] on button "4" at bounding box center [1239, 705] width 29 height 26
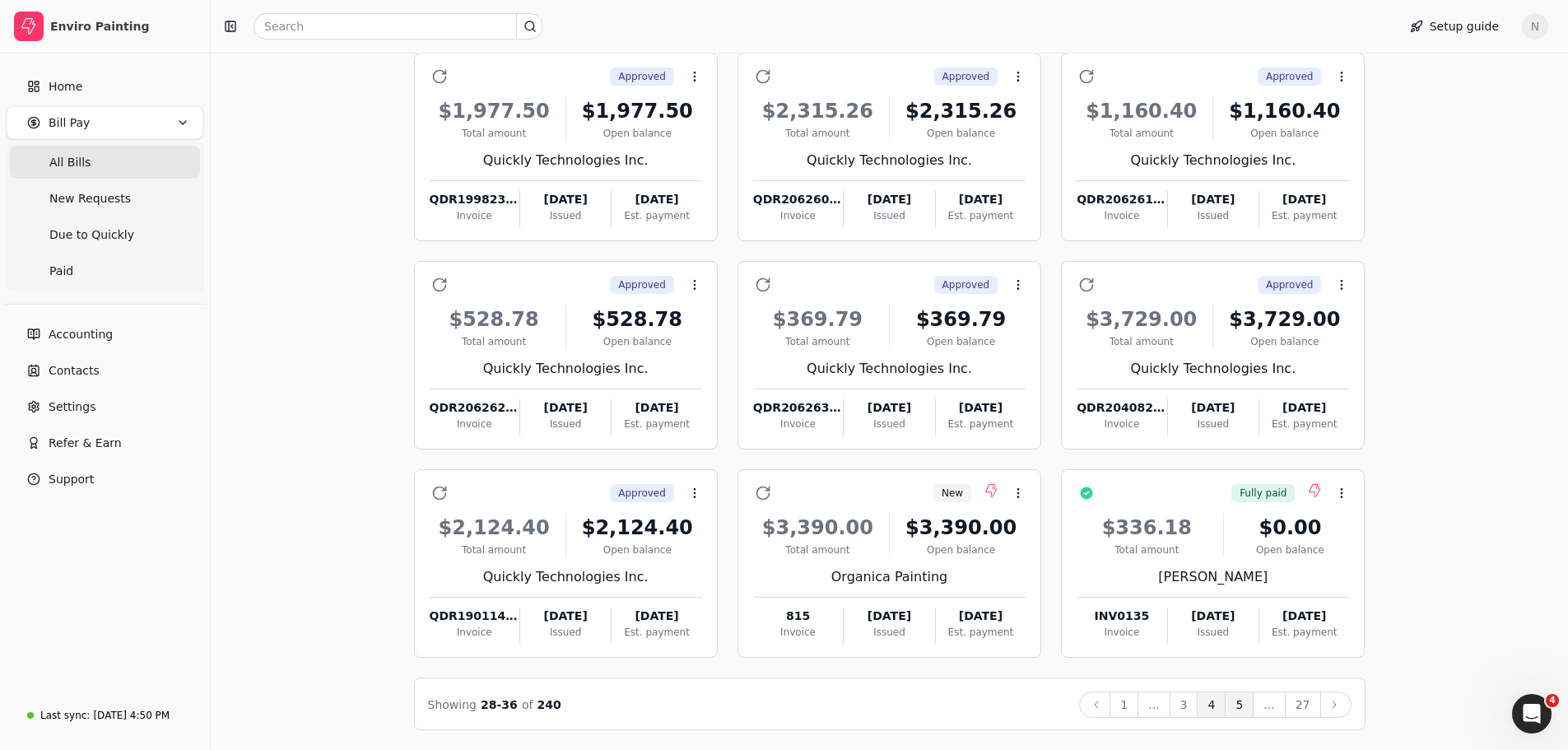
click at [1239, 706] on button "5" at bounding box center [1239, 705] width 29 height 26
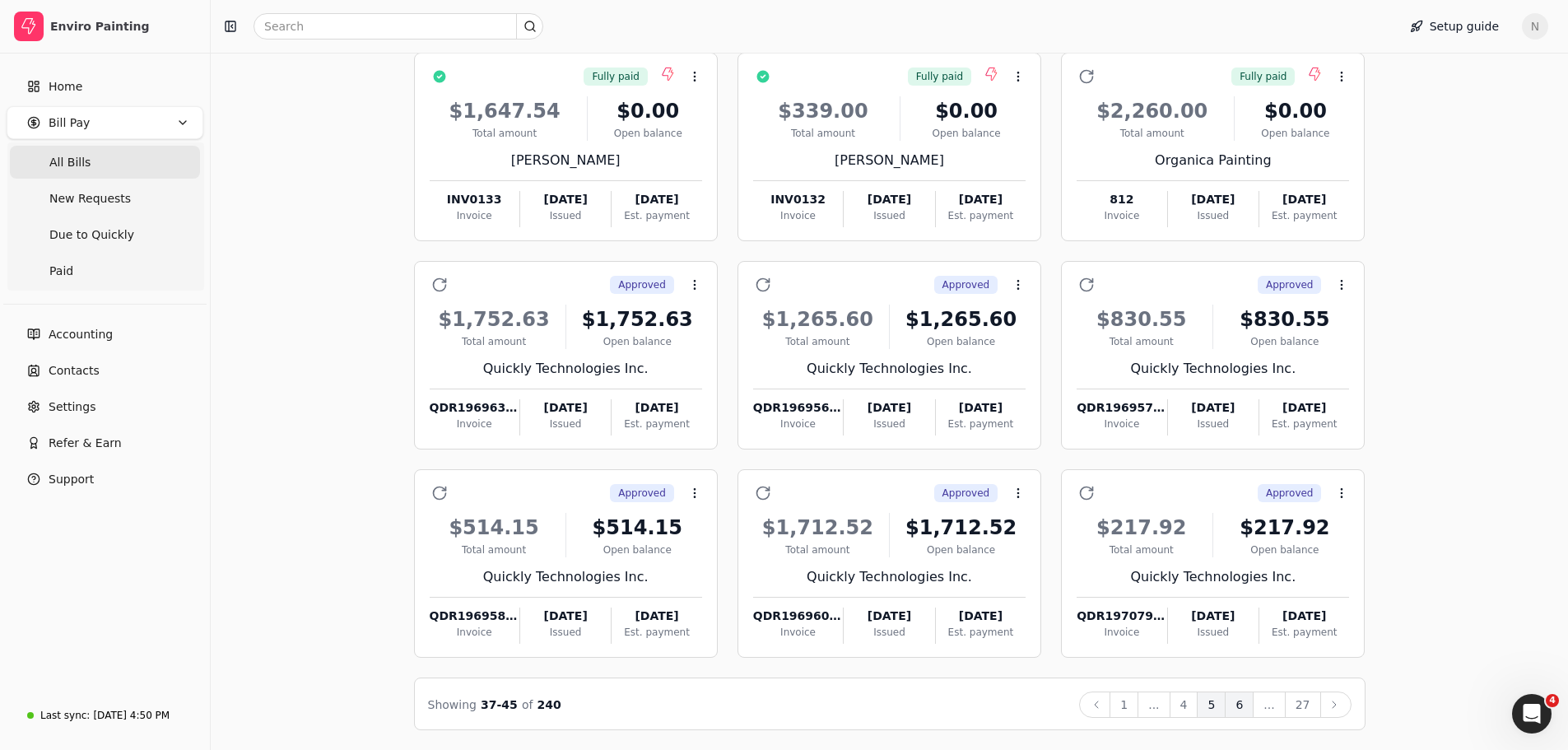
click at [1244, 709] on button "6" at bounding box center [1239, 705] width 29 height 26
